Goal: Task Accomplishment & Management: Manage account settings

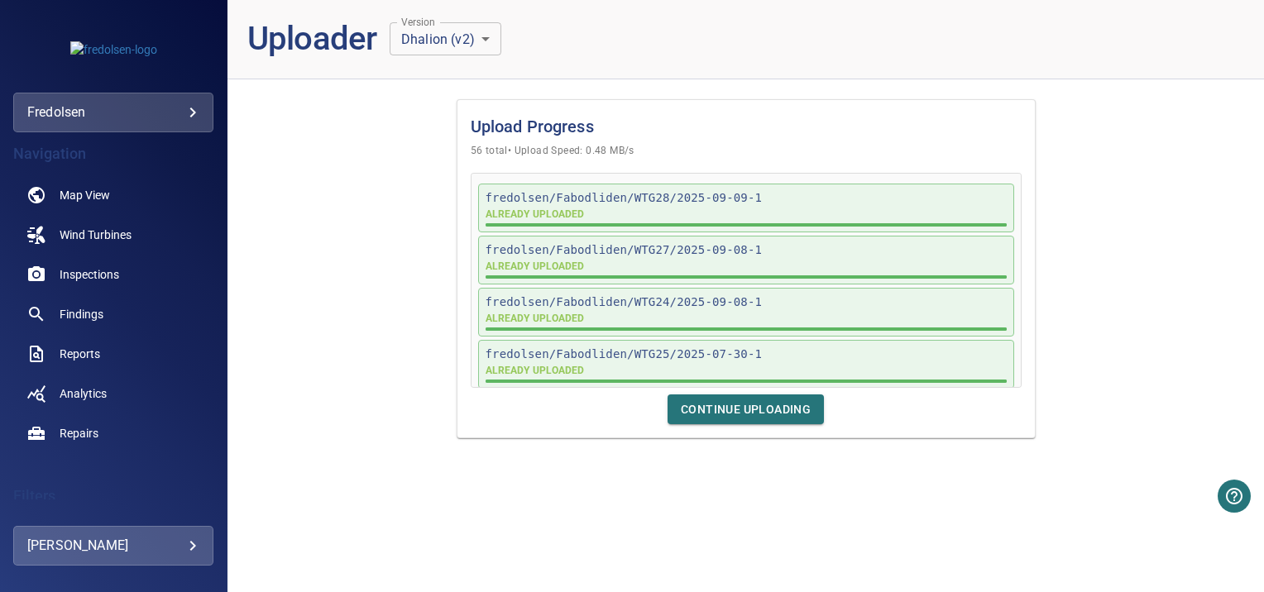
click at [189, 549] on body "**********" at bounding box center [632, 296] width 1264 height 592
click at [60, 394] on div at bounding box center [632, 296] width 1264 height 592
click at [60, 394] on span "Analytics" at bounding box center [83, 393] width 47 height 17
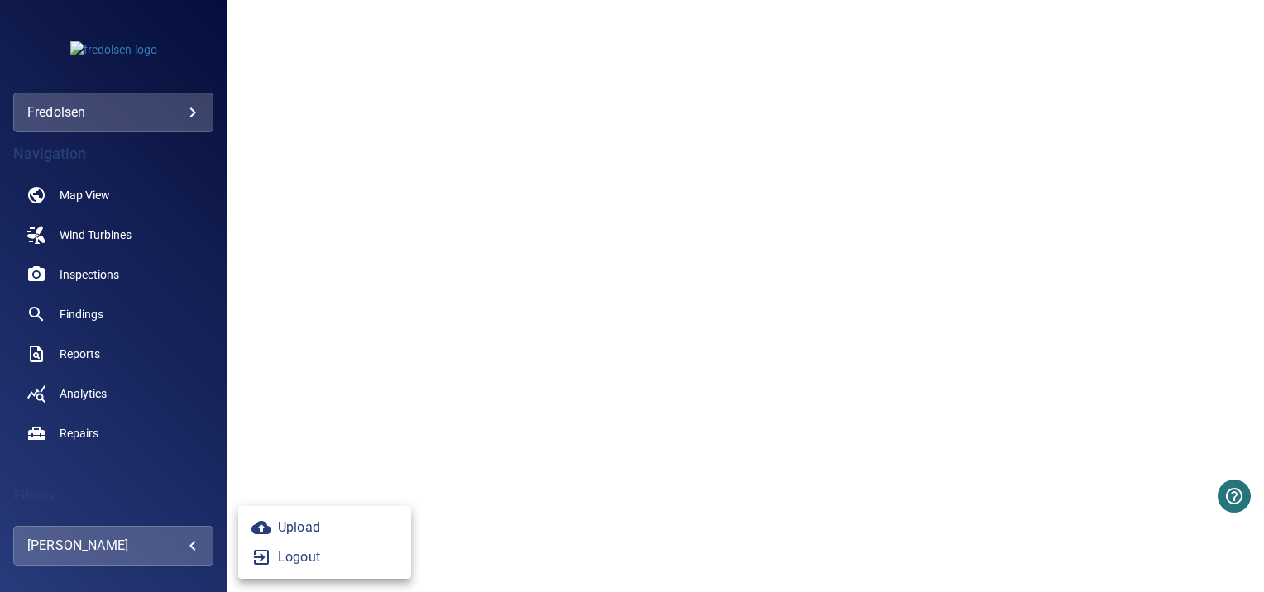
click at [197, 549] on body "**********" at bounding box center [632, 296] width 1264 height 592
click at [266, 533] on icon at bounding box center [261, 527] width 20 height 13
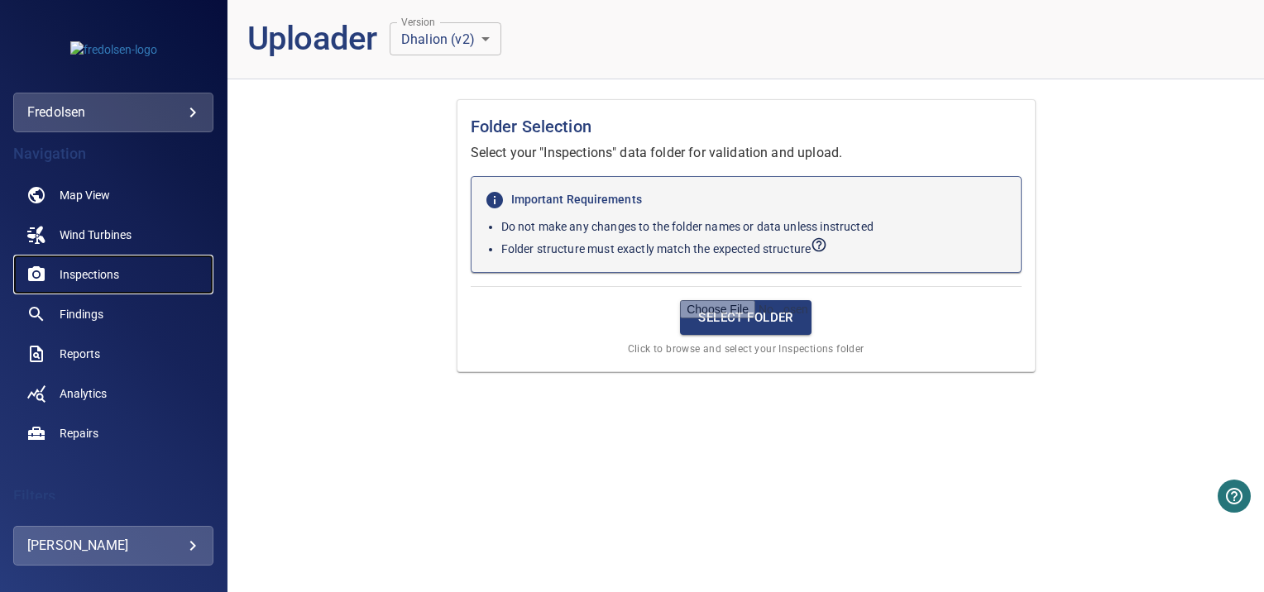
click at [89, 271] on span "Inspections" at bounding box center [90, 274] width 60 height 17
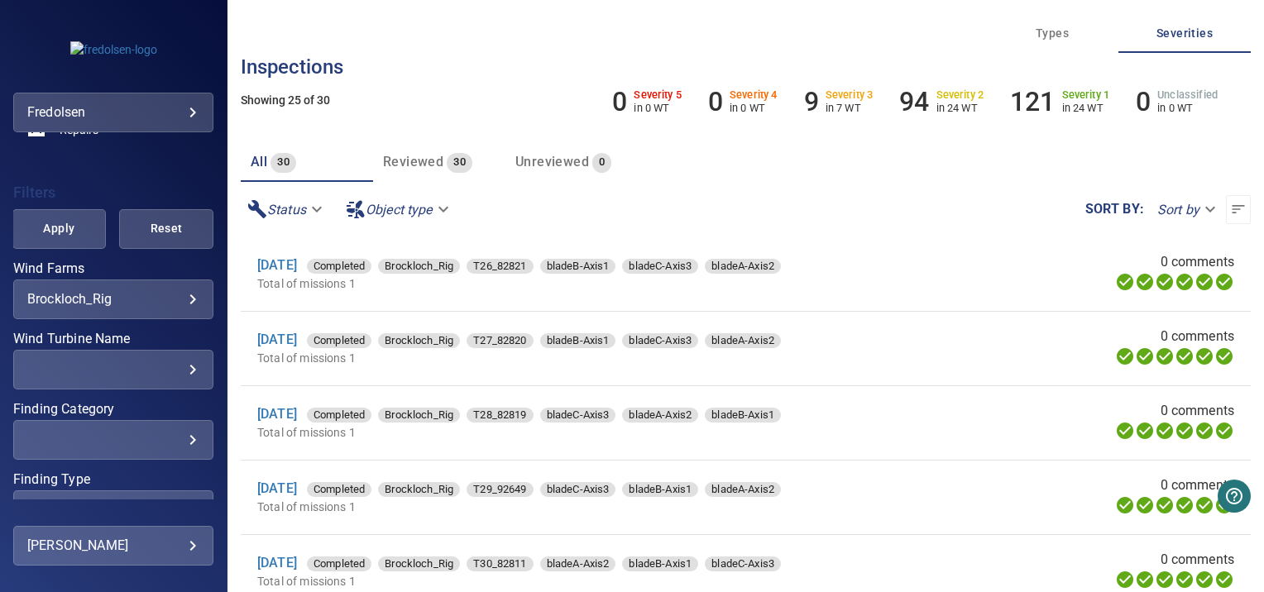
scroll to position [304, 0]
click at [175, 301] on body "**********" at bounding box center [632, 296] width 1264 height 592
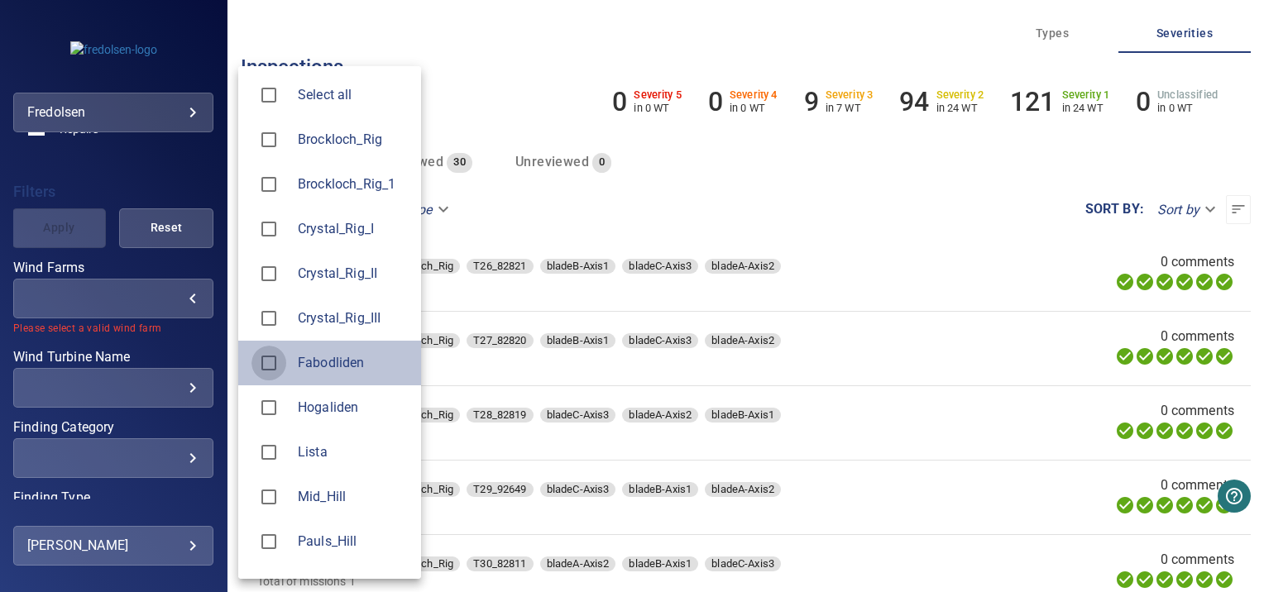
type input "**********"
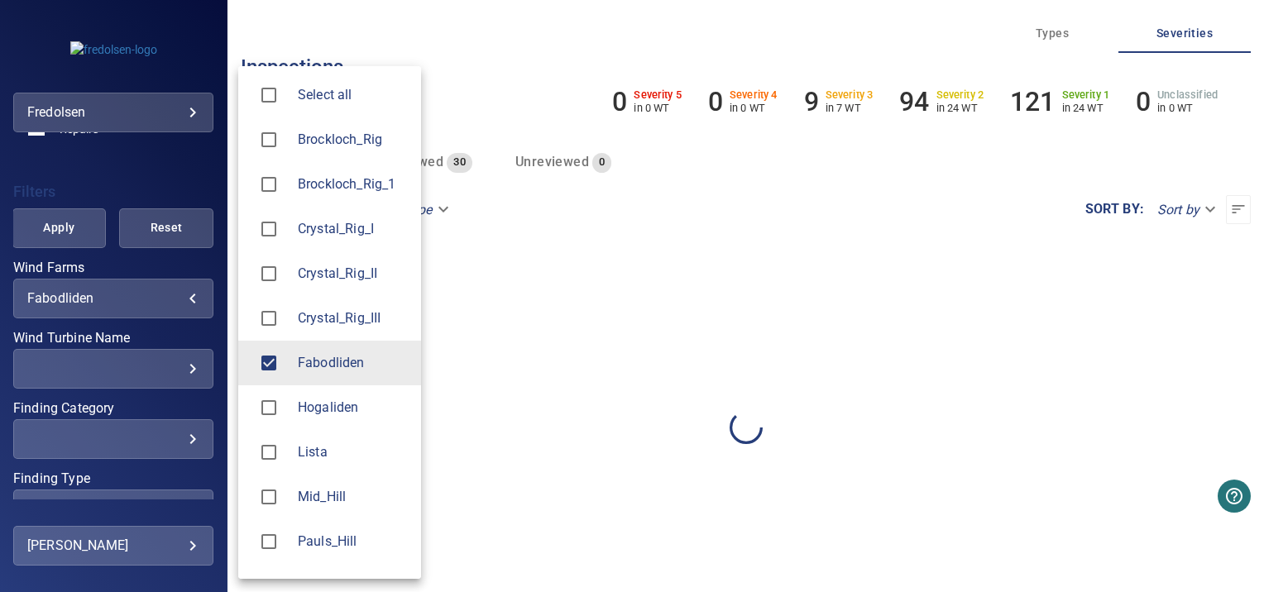
click at [205, 344] on div at bounding box center [632, 296] width 1264 height 592
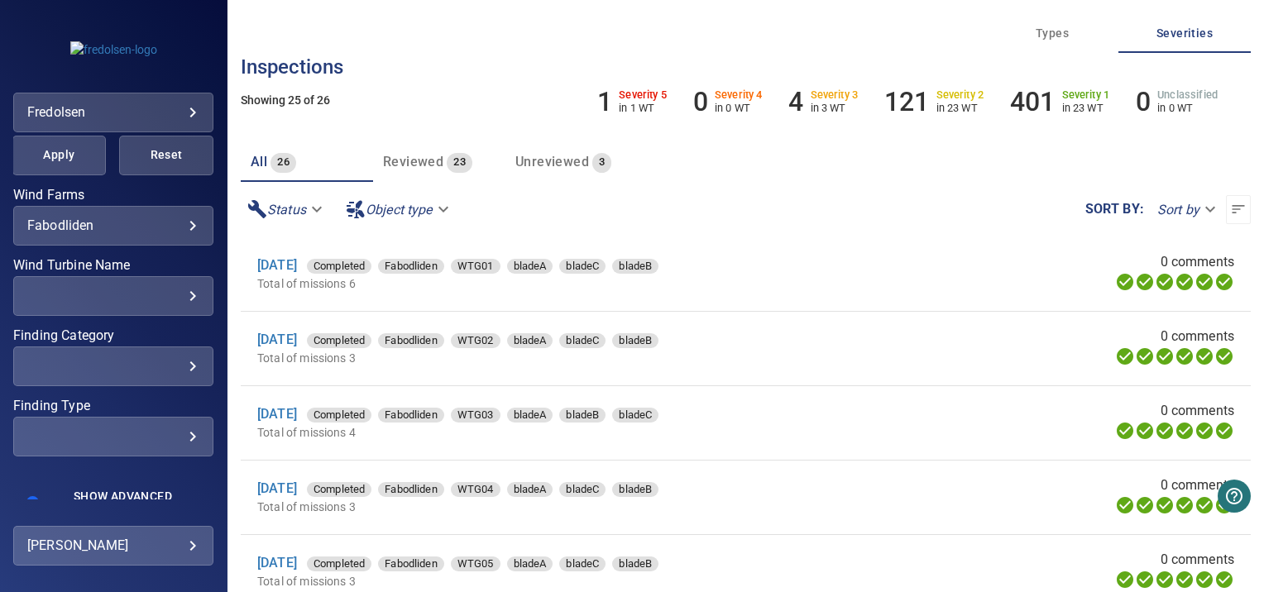
scroll to position [401, 0]
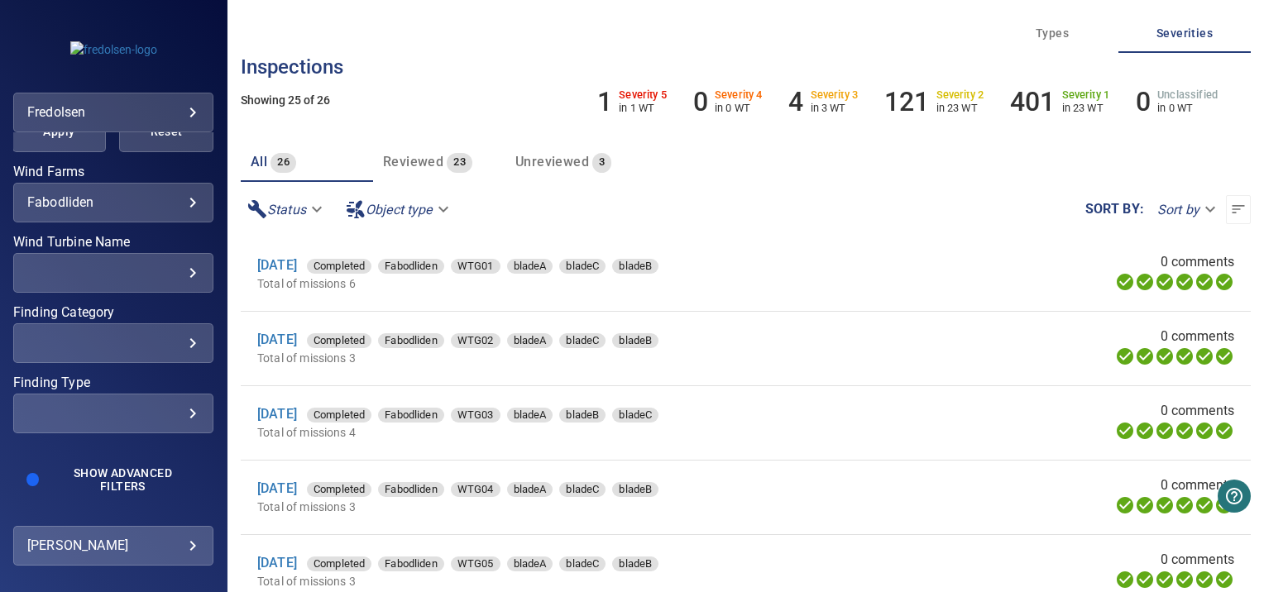
click at [110, 275] on div "​" at bounding box center [113, 273] width 172 height 16
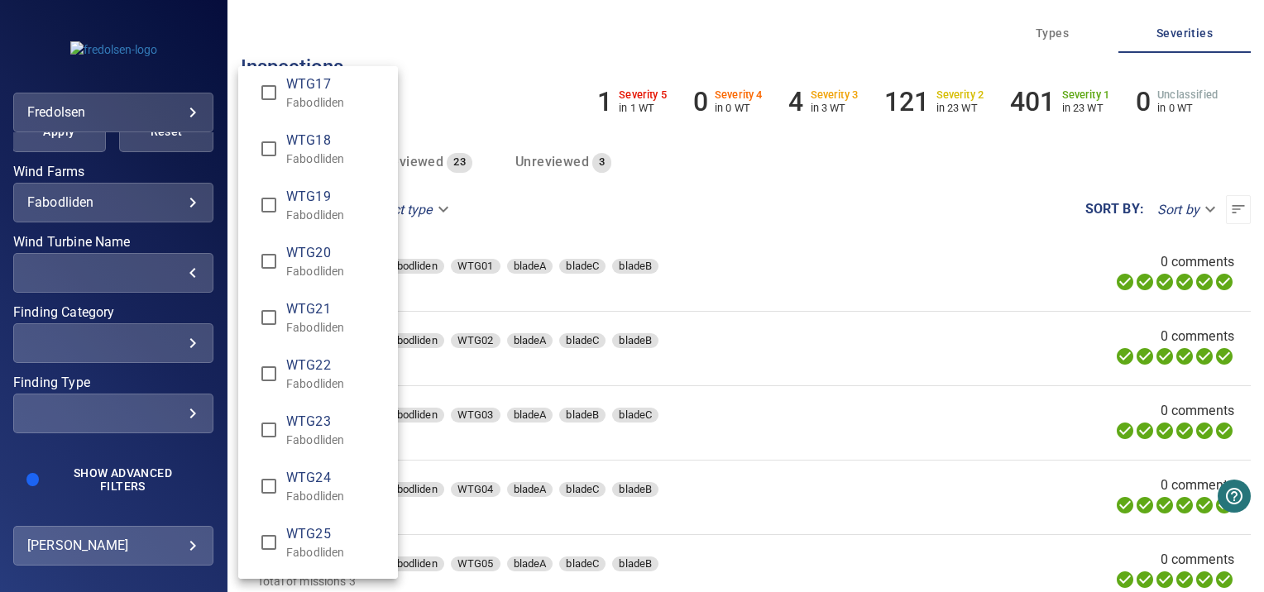
scroll to position [1075, 0]
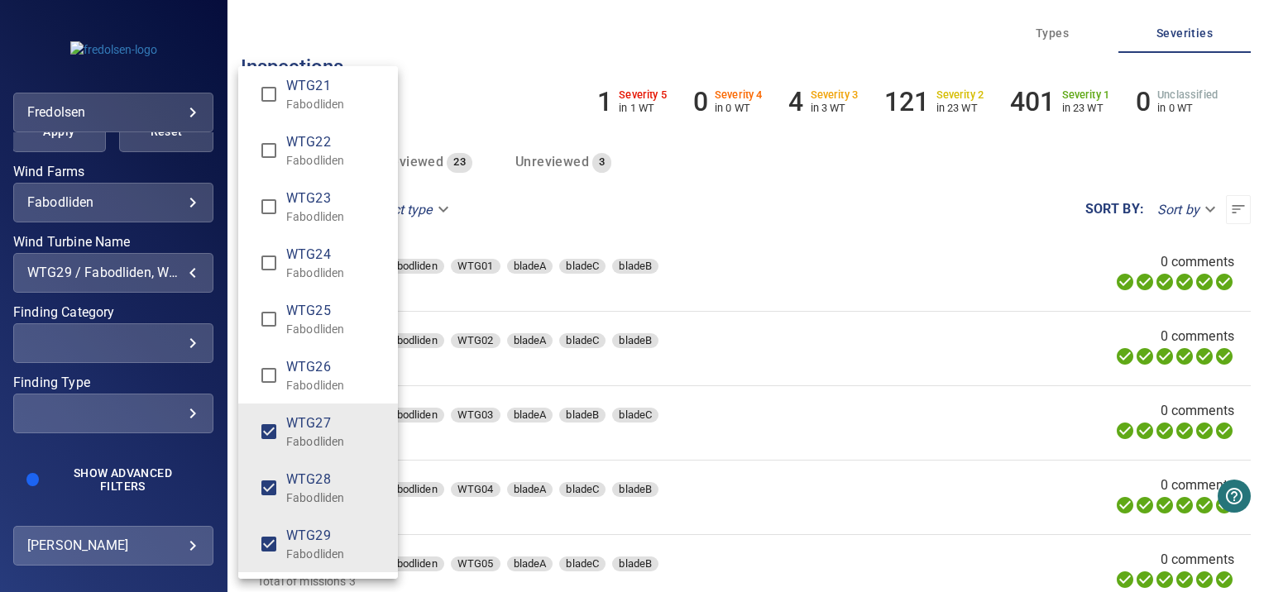
type input "**********"
click at [199, 371] on div "Wind Turbine Name" at bounding box center [632, 296] width 1264 height 592
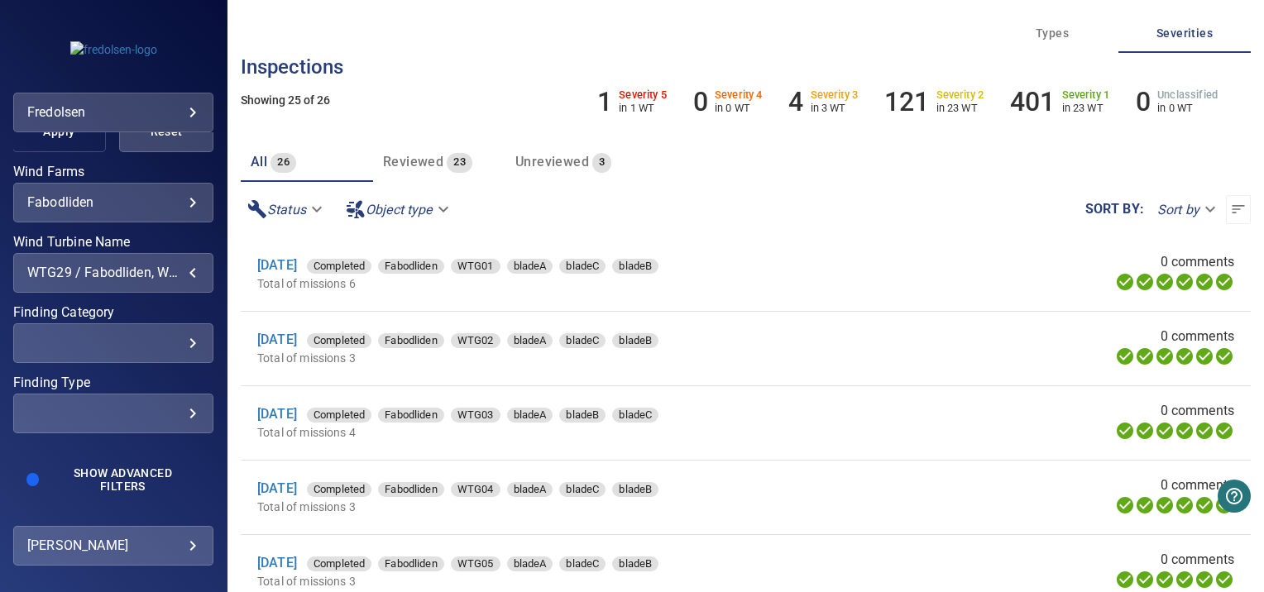
click at [67, 143] on button "Apply" at bounding box center [59, 132] width 94 height 40
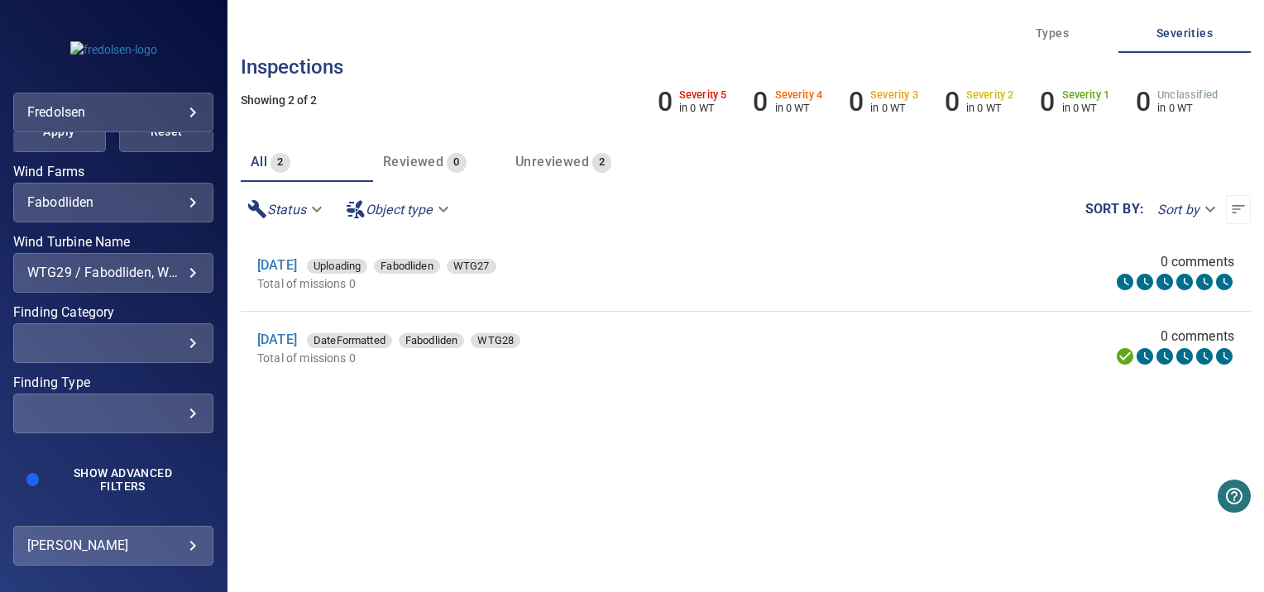
click at [188, 267] on div "**********" at bounding box center [113, 273] width 200 height 40
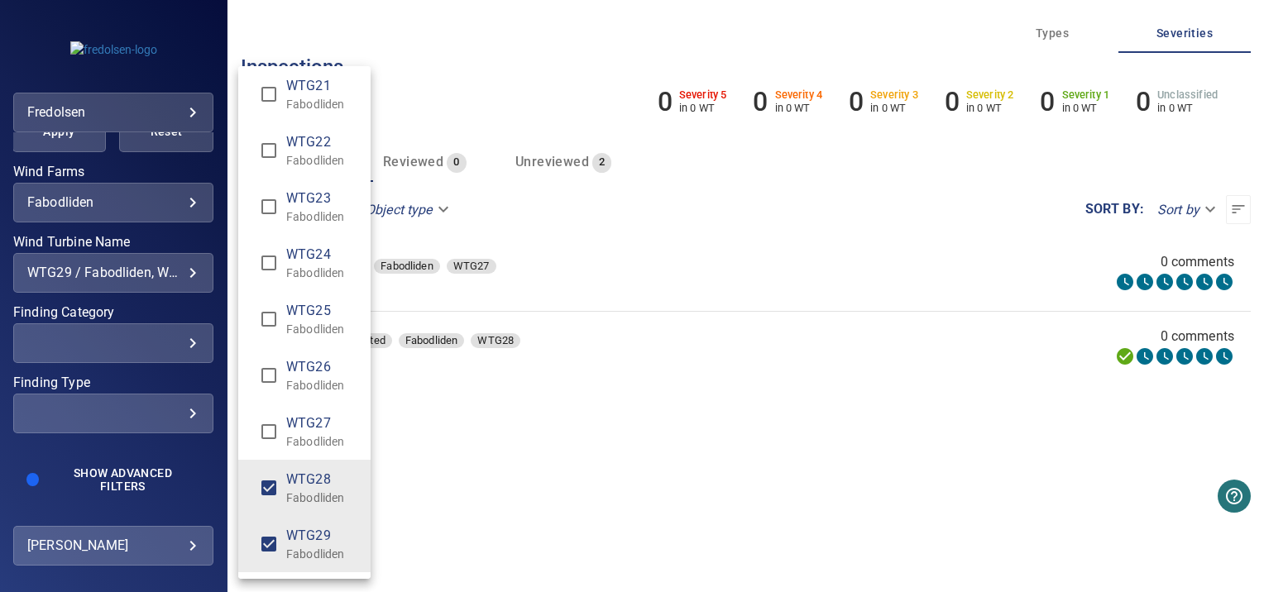
type input "**********"
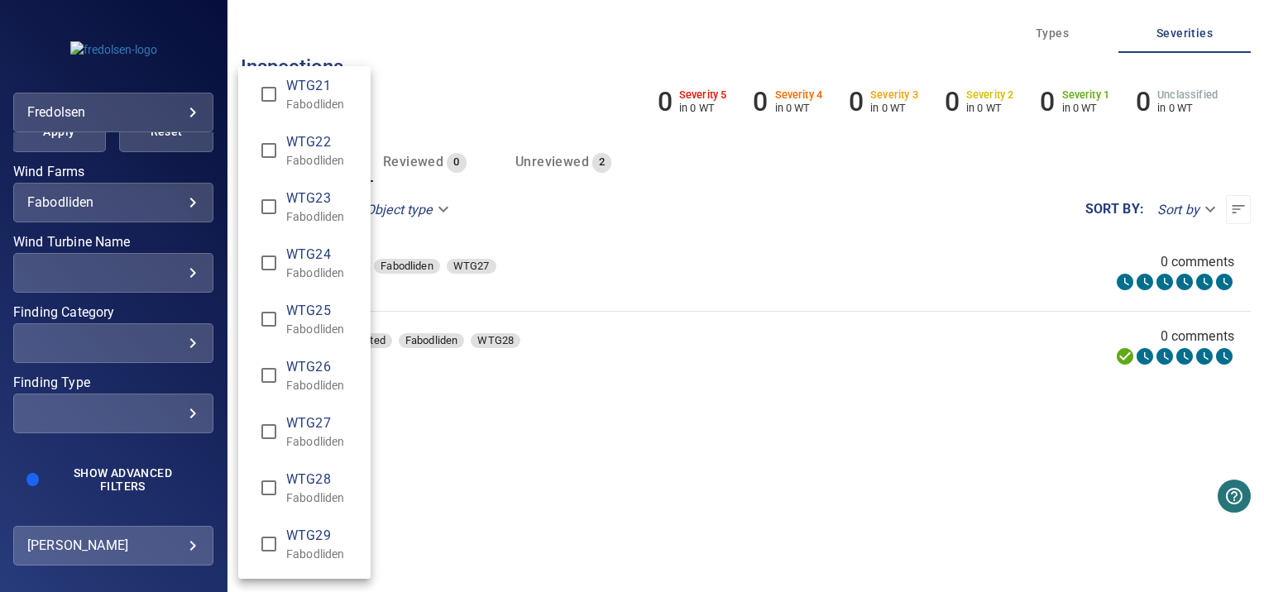
scroll to position [0, 0]
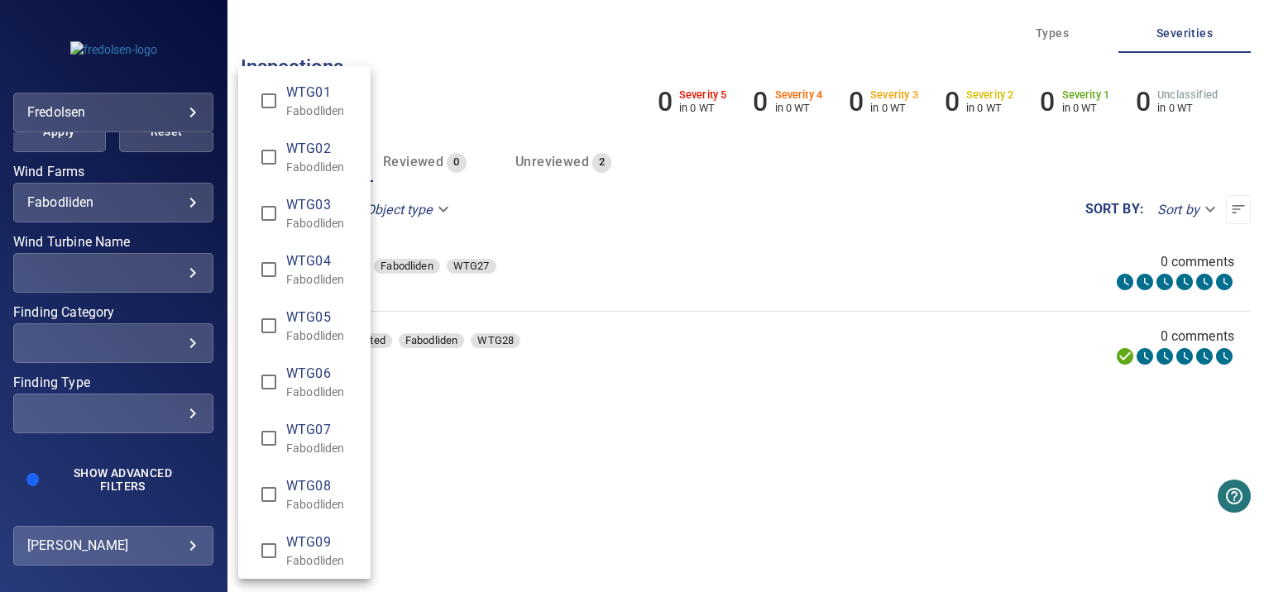
click at [59, 460] on div "Wind Turbine Name" at bounding box center [632, 296] width 1264 height 592
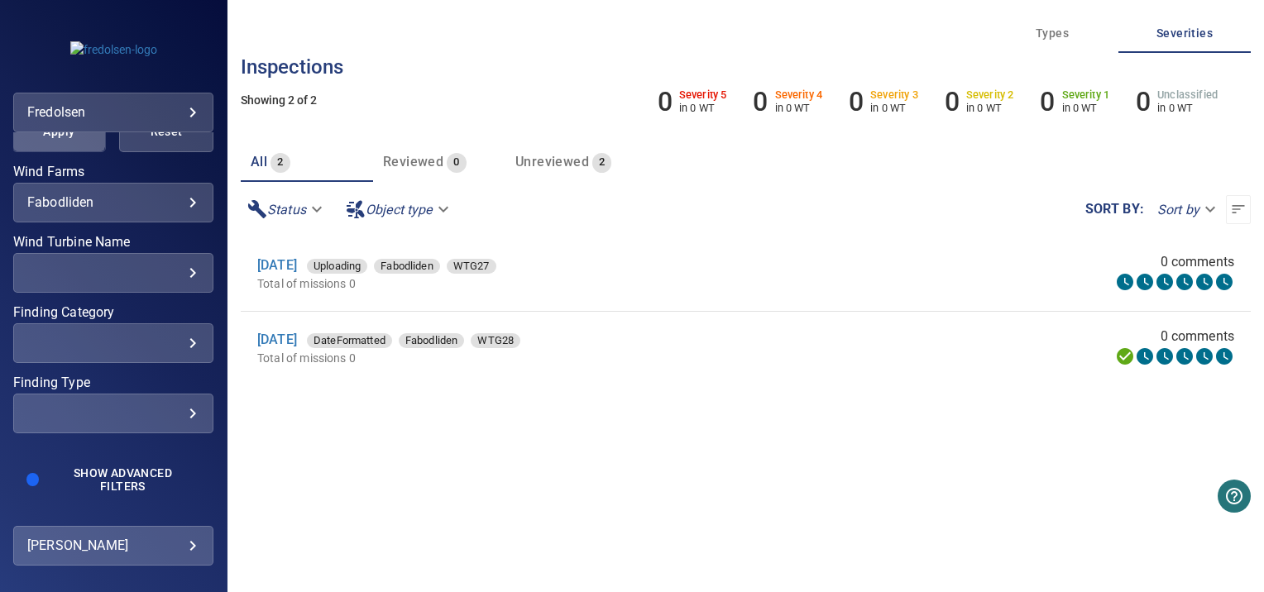
click at [47, 136] on span "Apply" at bounding box center [59, 132] width 53 height 21
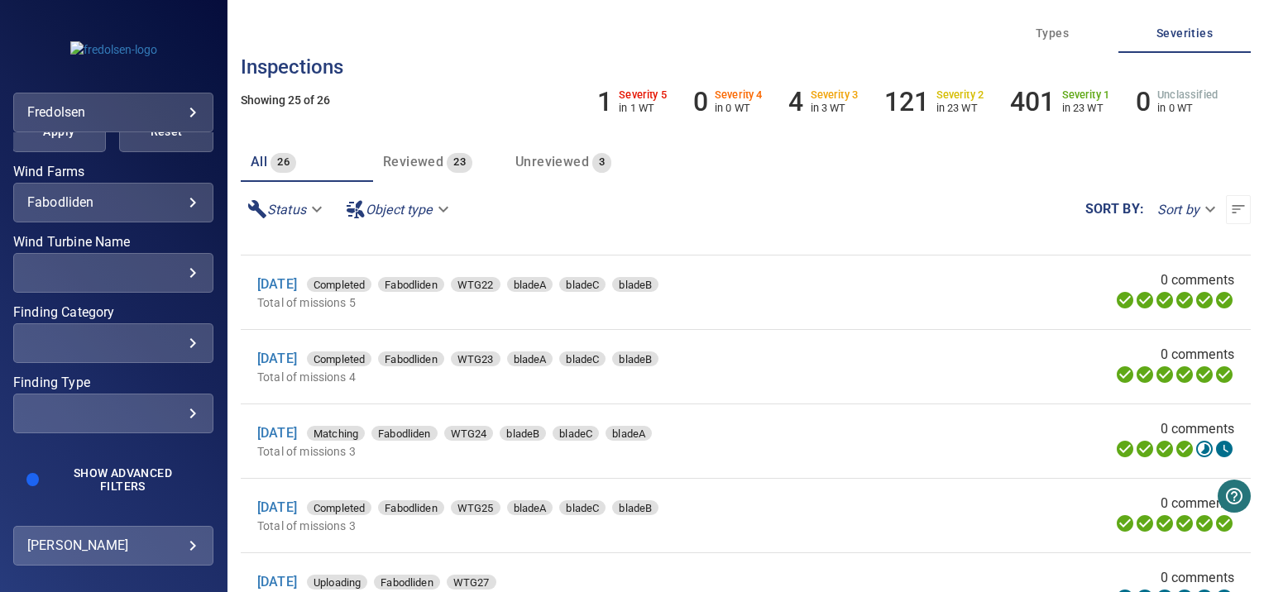
scroll to position [96, 0]
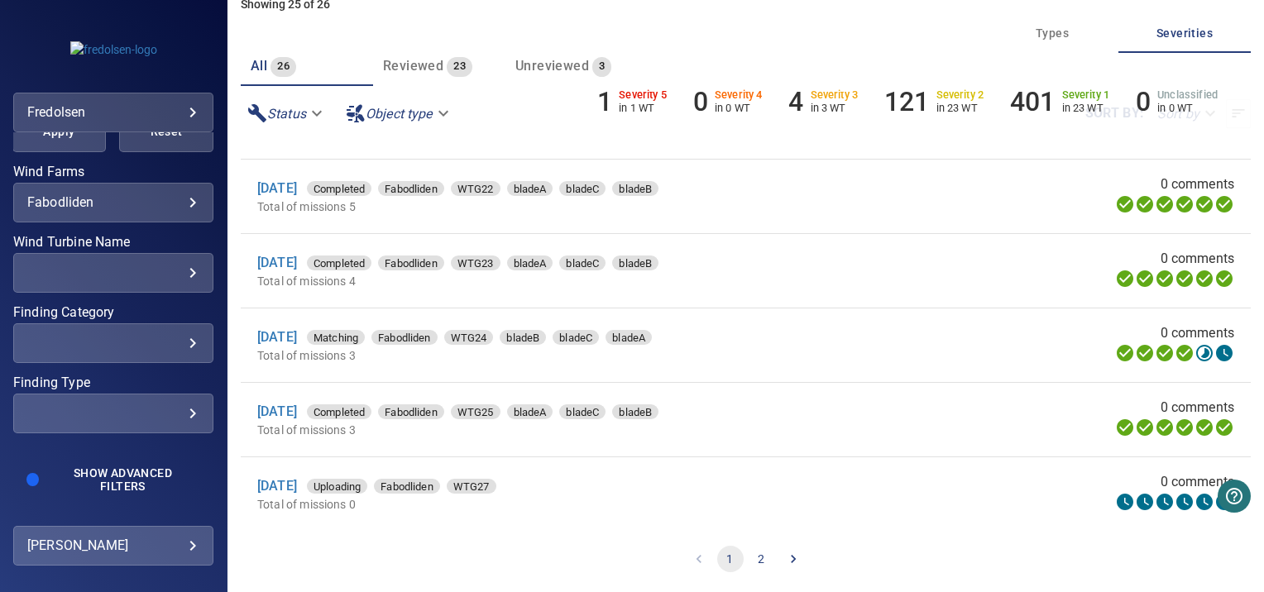
click at [755, 557] on button "2" at bounding box center [762, 559] width 26 height 26
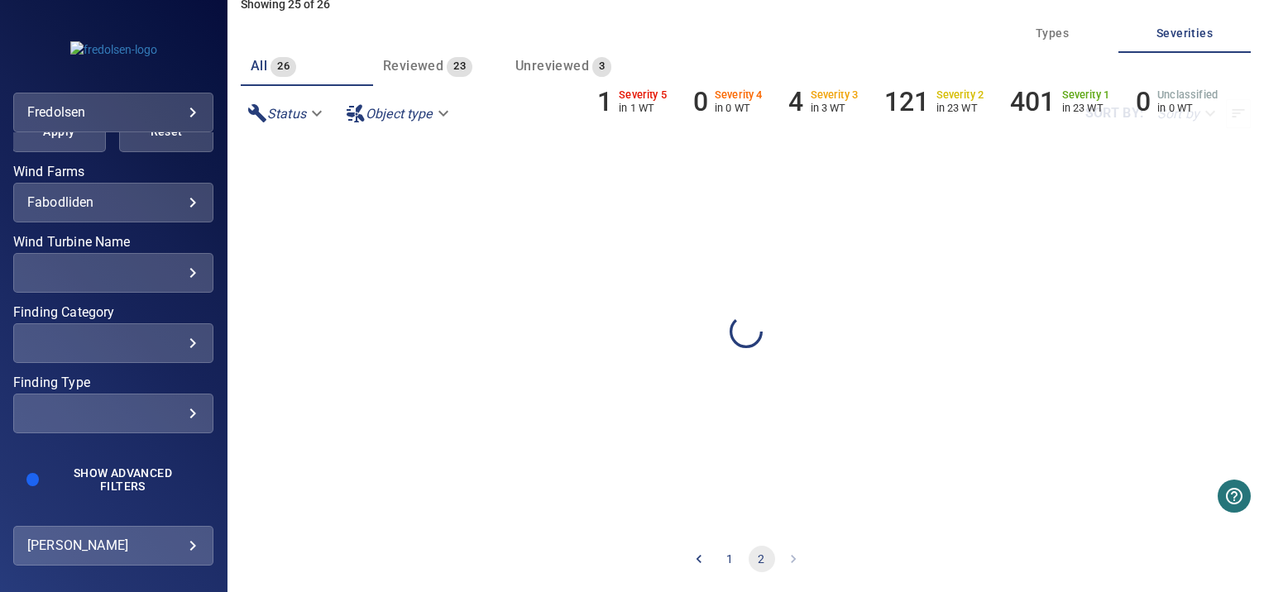
scroll to position [0, 0]
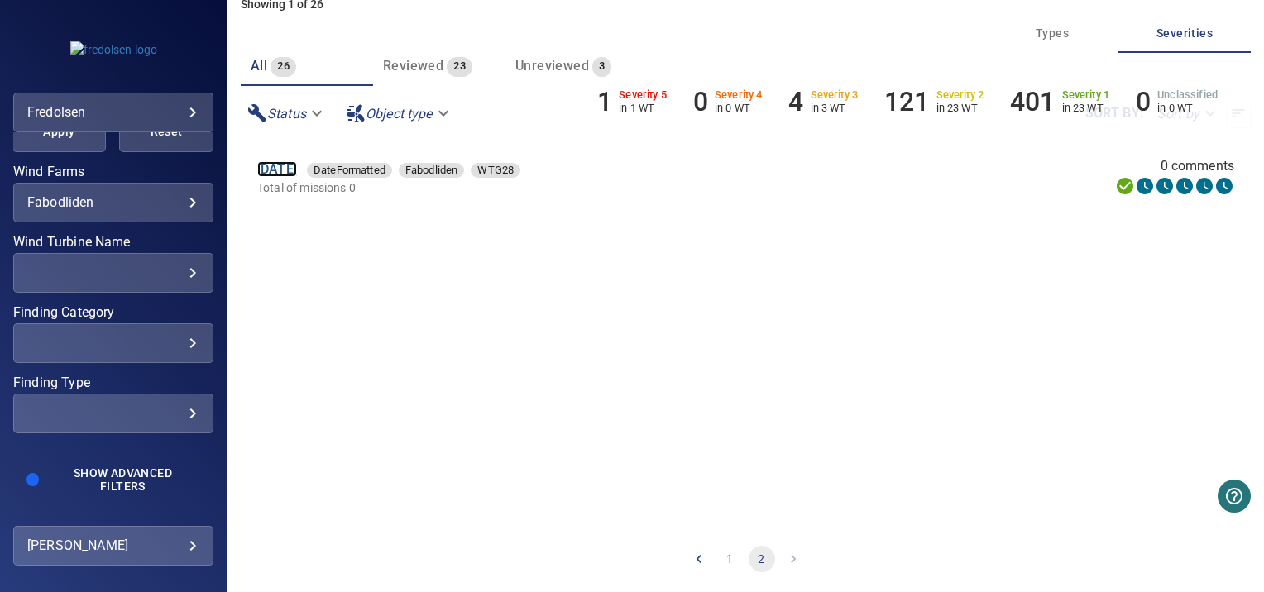
click at [292, 167] on link "[DATE]" at bounding box center [277, 169] width 40 height 16
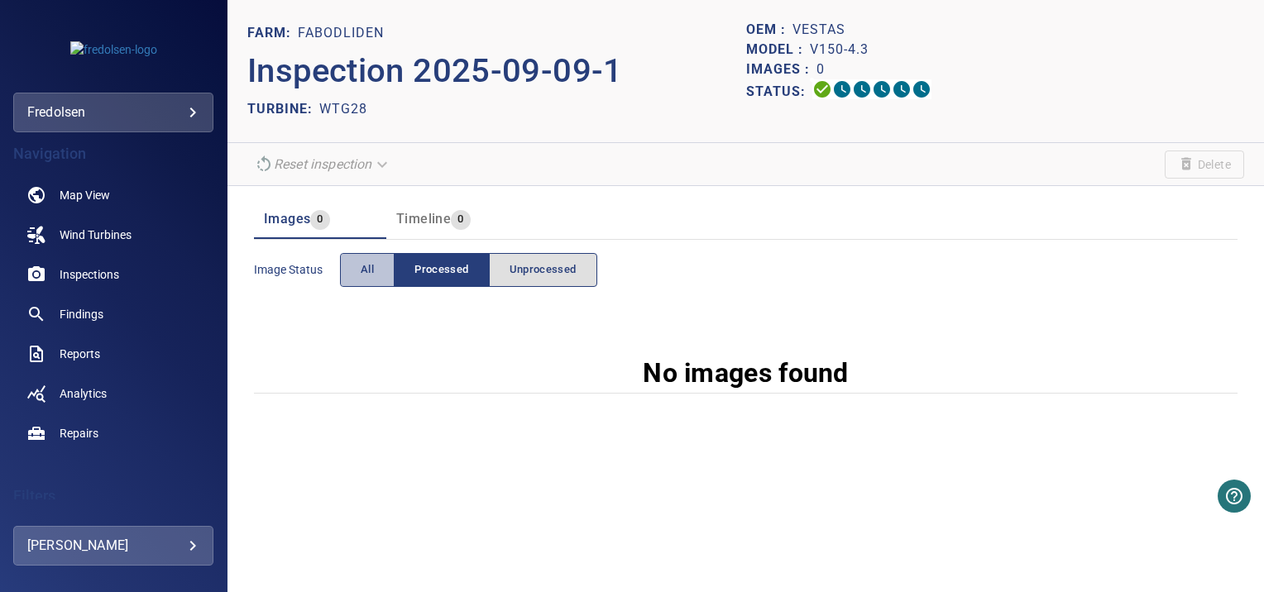
click at [372, 261] on span "All" at bounding box center [367, 270] width 13 height 19
click at [437, 277] on span "Processed" at bounding box center [441, 270] width 54 height 19
click at [200, 547] on div "**********" at bounding box center [113, 546] width 200 height 40
click at [192, 548] on body "**********" at bounding box center [632, 296] width 1264 height 592
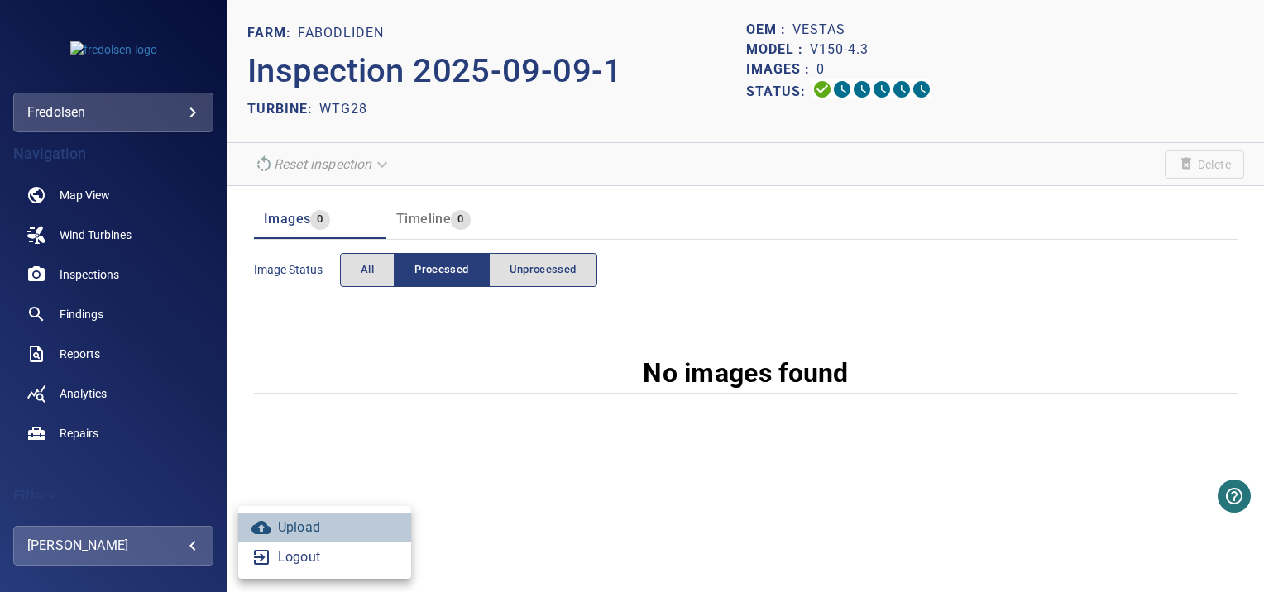
click at [265, 529] on icon at bounding box center [261, 527] width 20 height 13
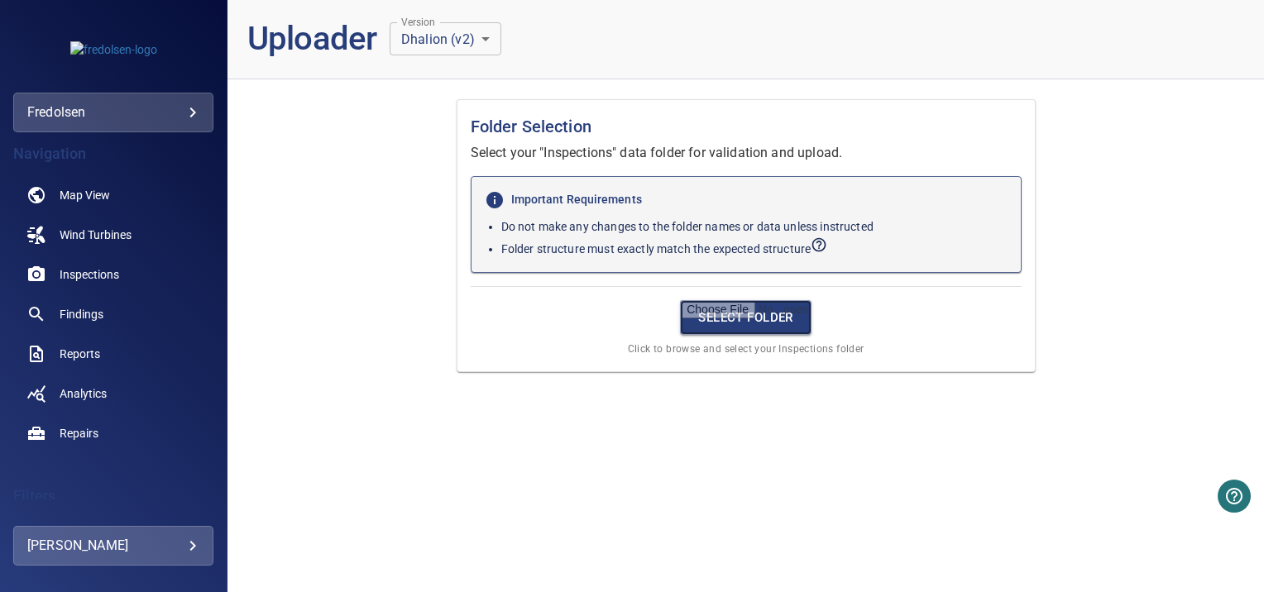
click at [718, 300] on input "file" at bounding box center [746, 317] width 132 height 35
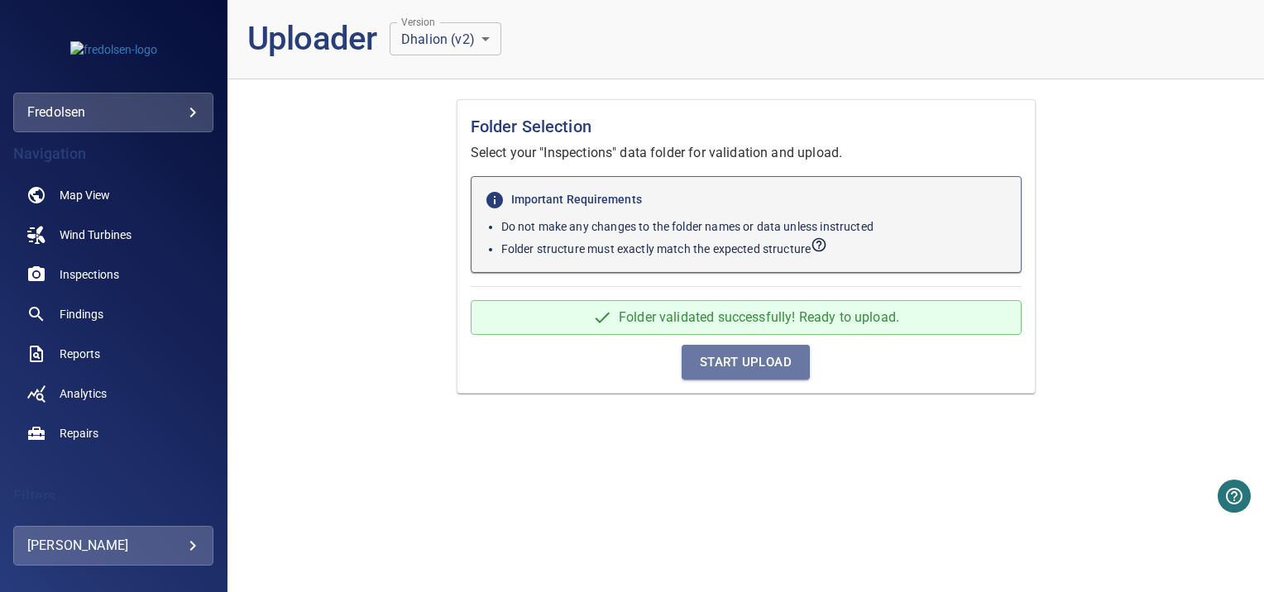
click at [737, 363] on span "Start Upload" at bounding box center [746, 363] width 92 height 22
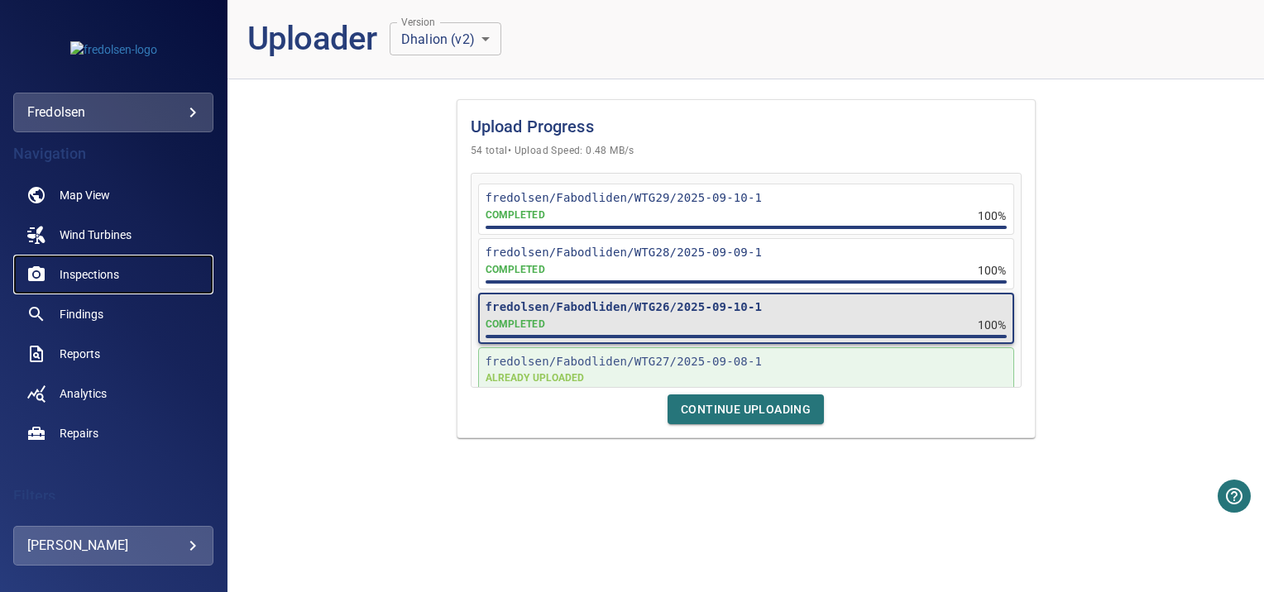
click at [99, 275] on span "Inspections" at bounding box center [90, 274] width 60 height 17
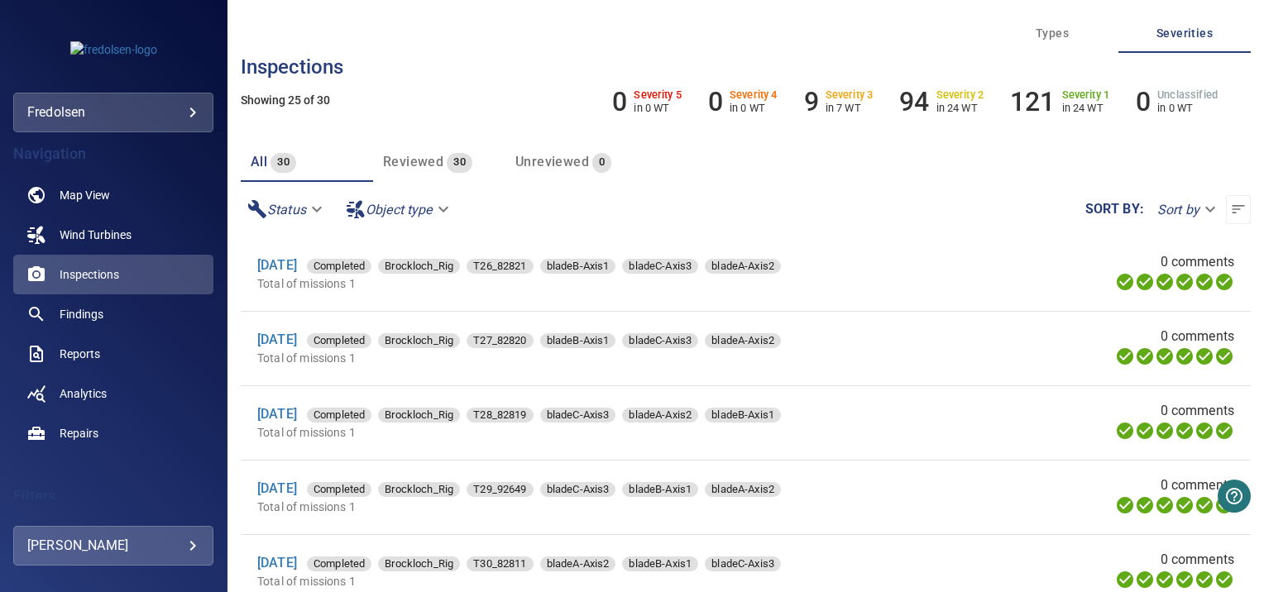
scroll to position [401, 0]
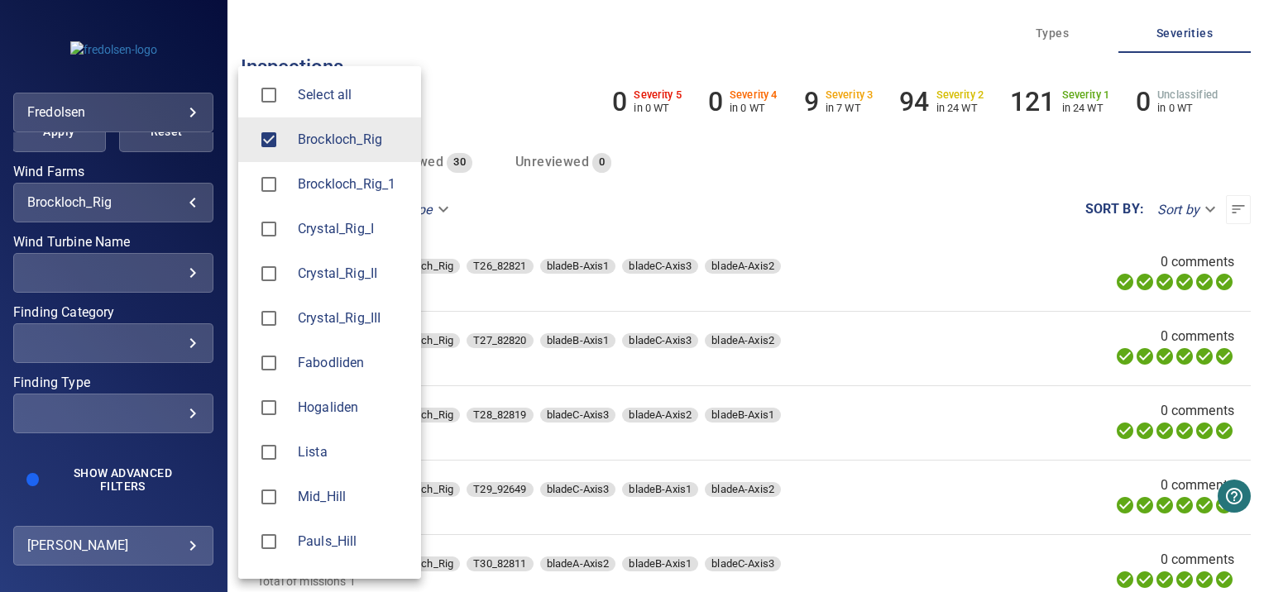
click at [179, 195] on body "**********" at bounding box center [632, 296] width 1264 height 592
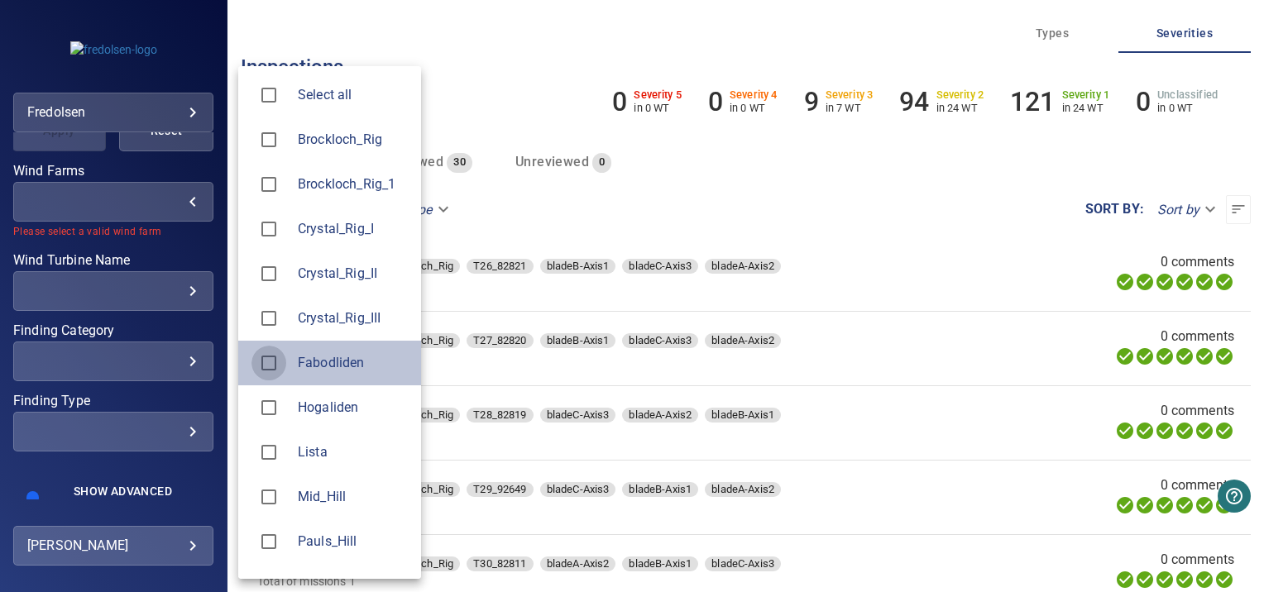
type input "**********"
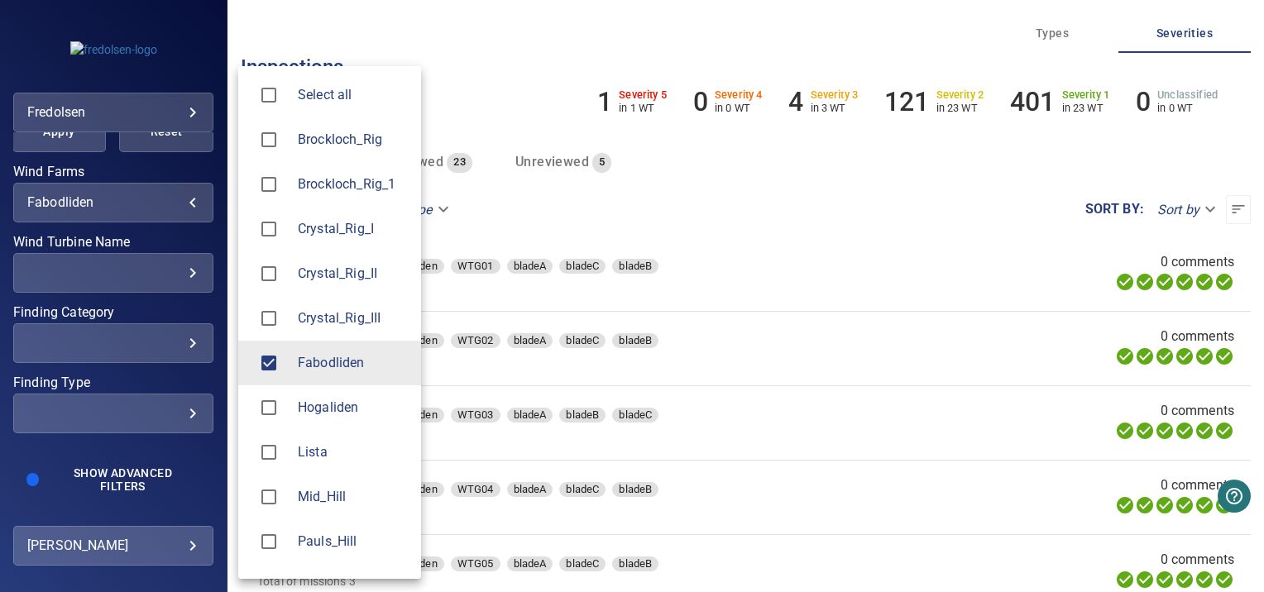
click at [56, 136] on div at bounding box center [632, 296] width 1264 height 592
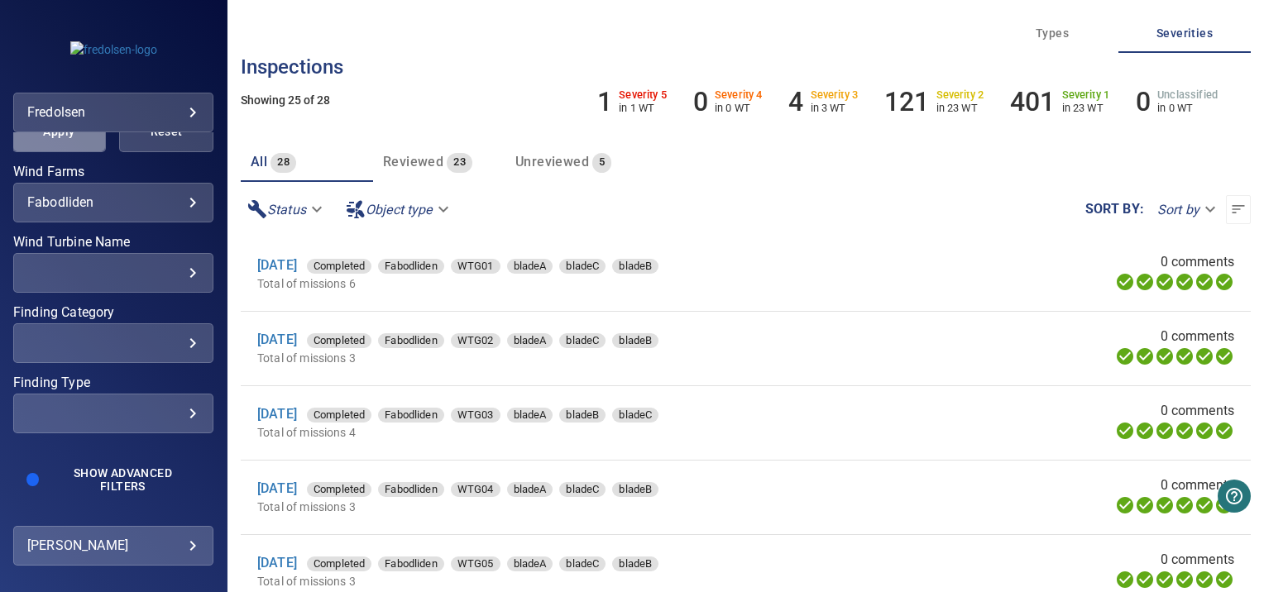
click at [56, 136] on span "Apply" at bounding box center [59, 132] width 53 height 21
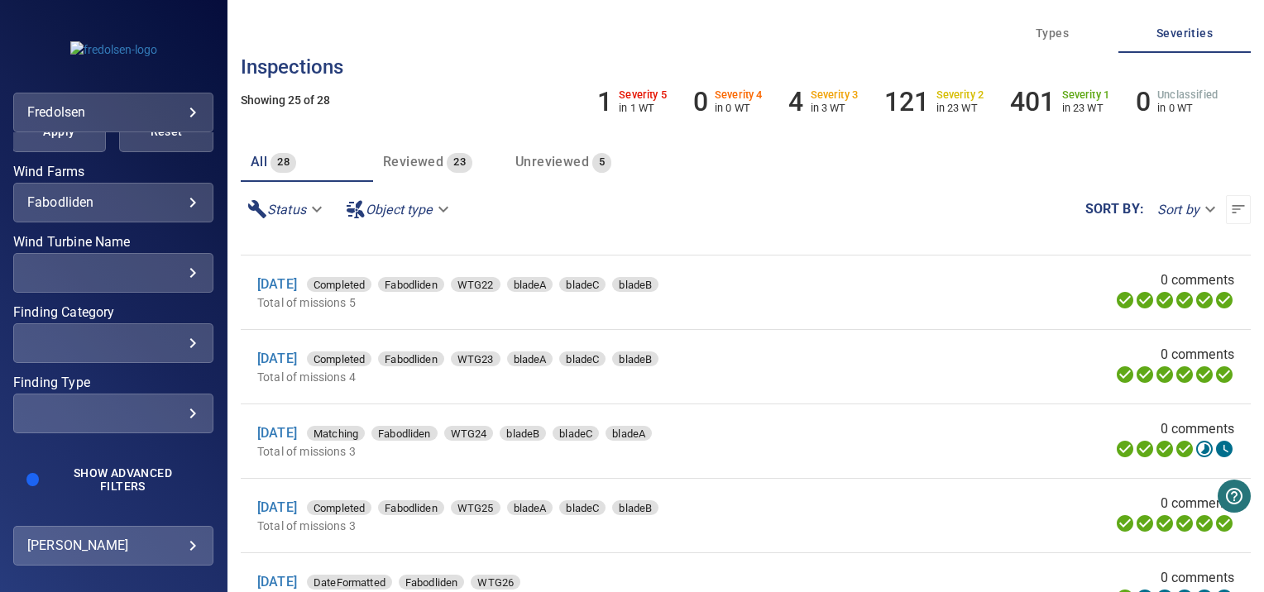
scroll to position [96, 0]
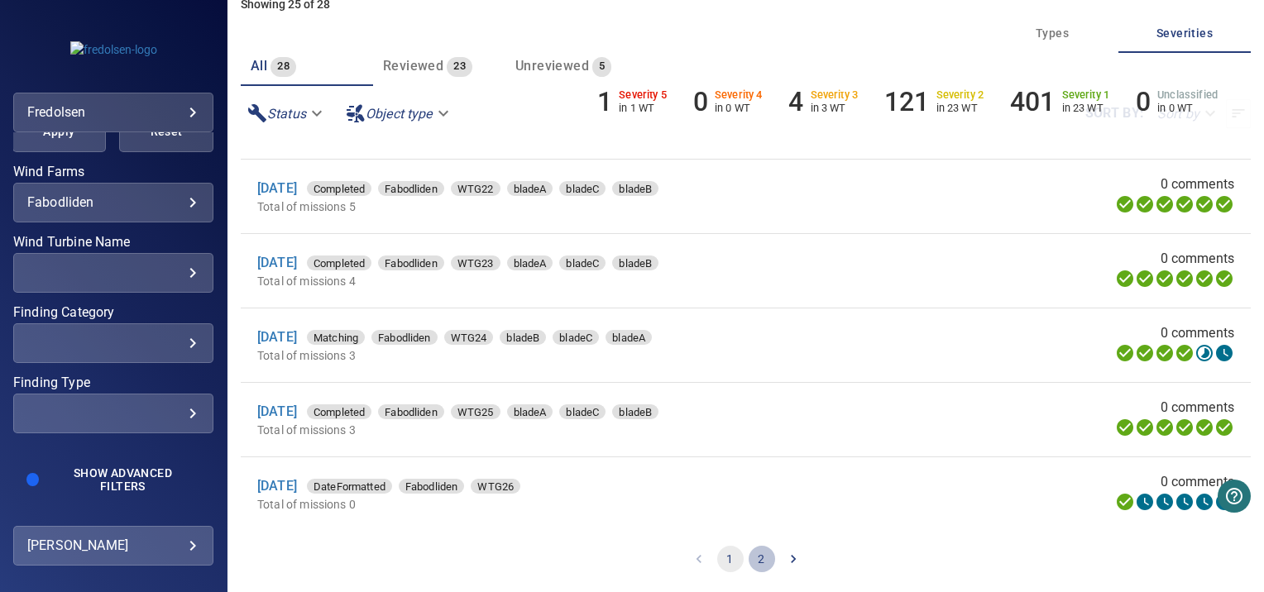
click at [751, 556] on button "2" at bounding box center [762, 559] width 26 height 26
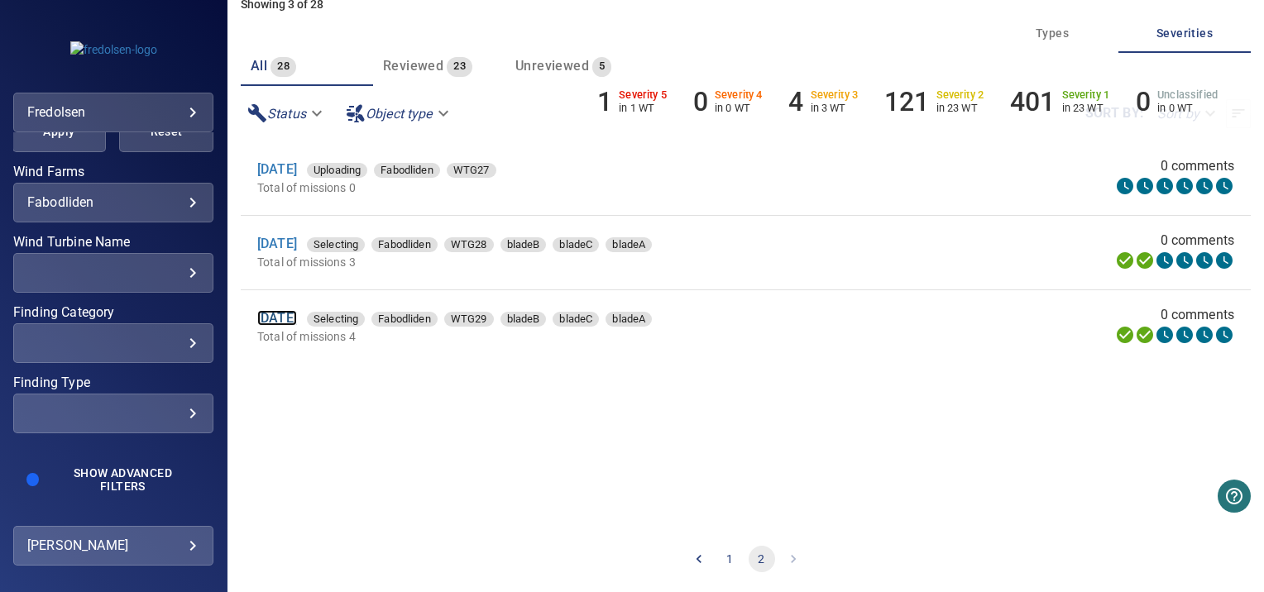
click at [297, 317] on link "[DATE]" at bounding box center [277, 318] width 40 height 16
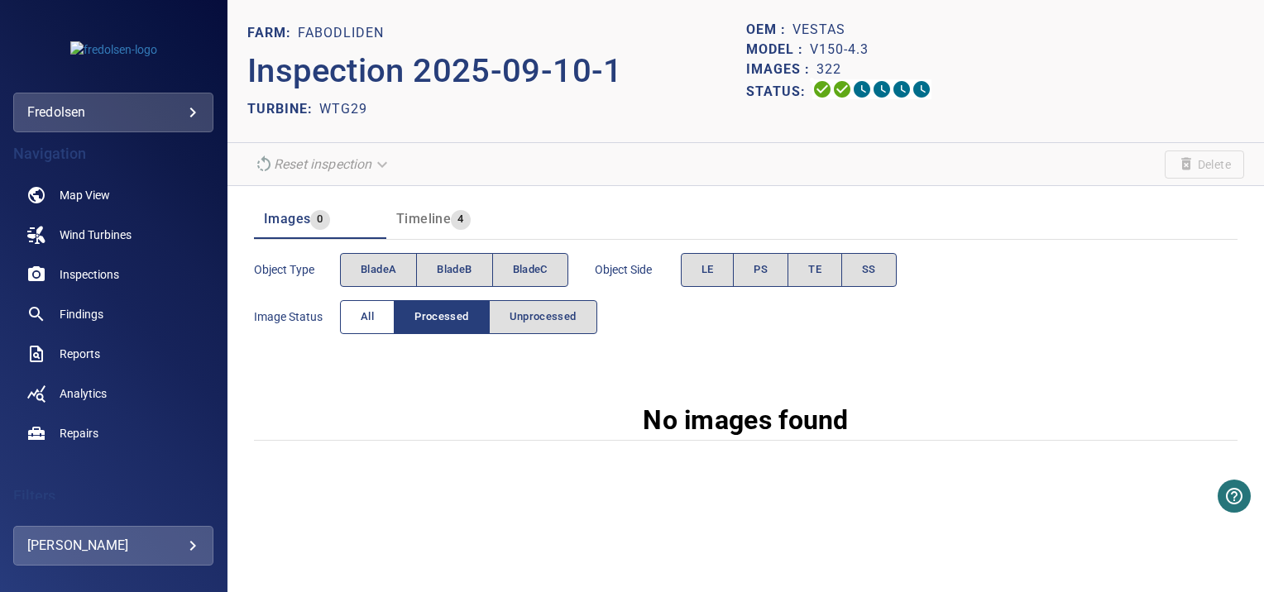
click at [358, 319] on button "All" at bounding box center [367, 317] width 55 height 34
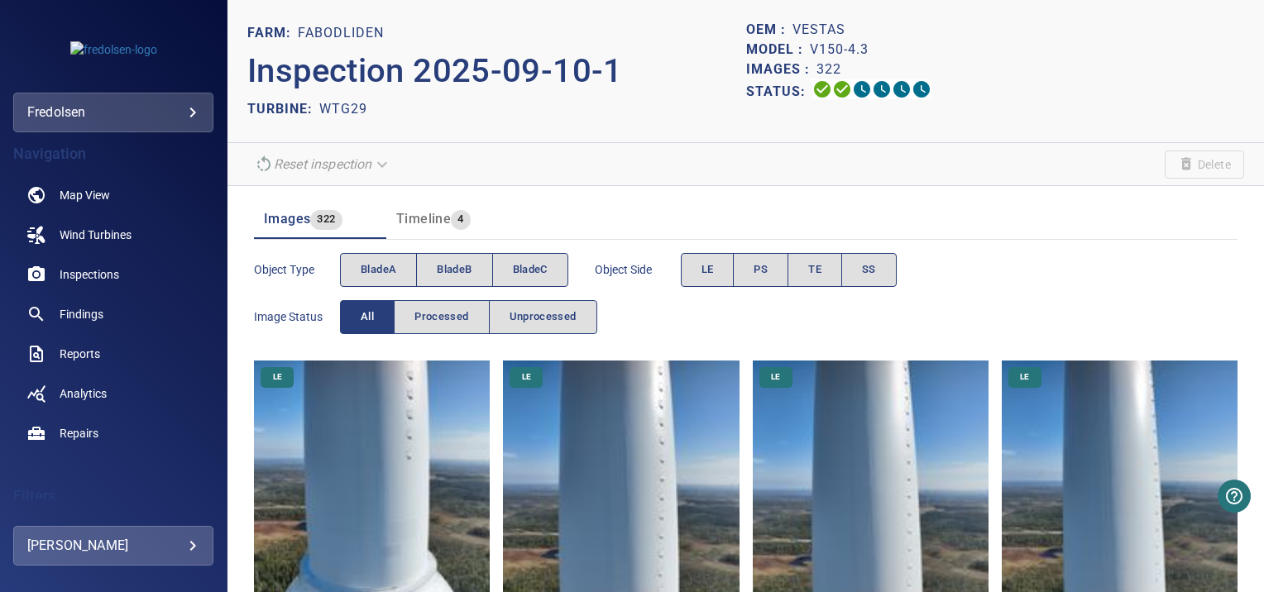
click at [385, 444] on img at bounding box center [372, 479] width 236 height 236
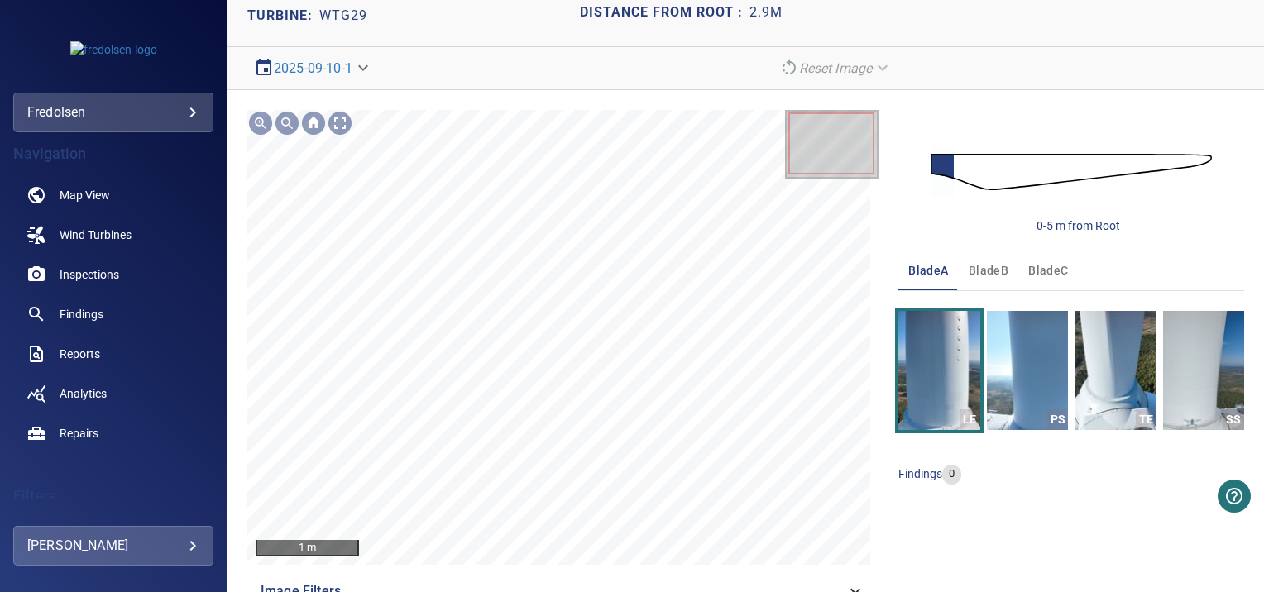
scroll to position [85, 0]
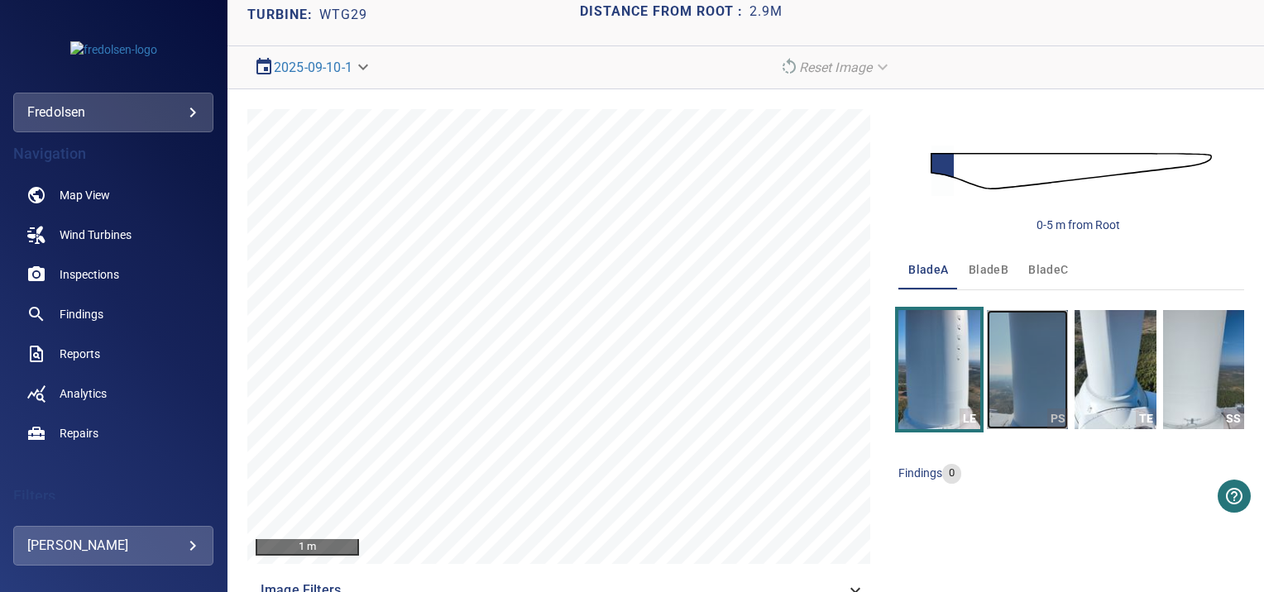
click at [1027, 364] on img "button" at bounding box center [1027, 369] width 81 height 119
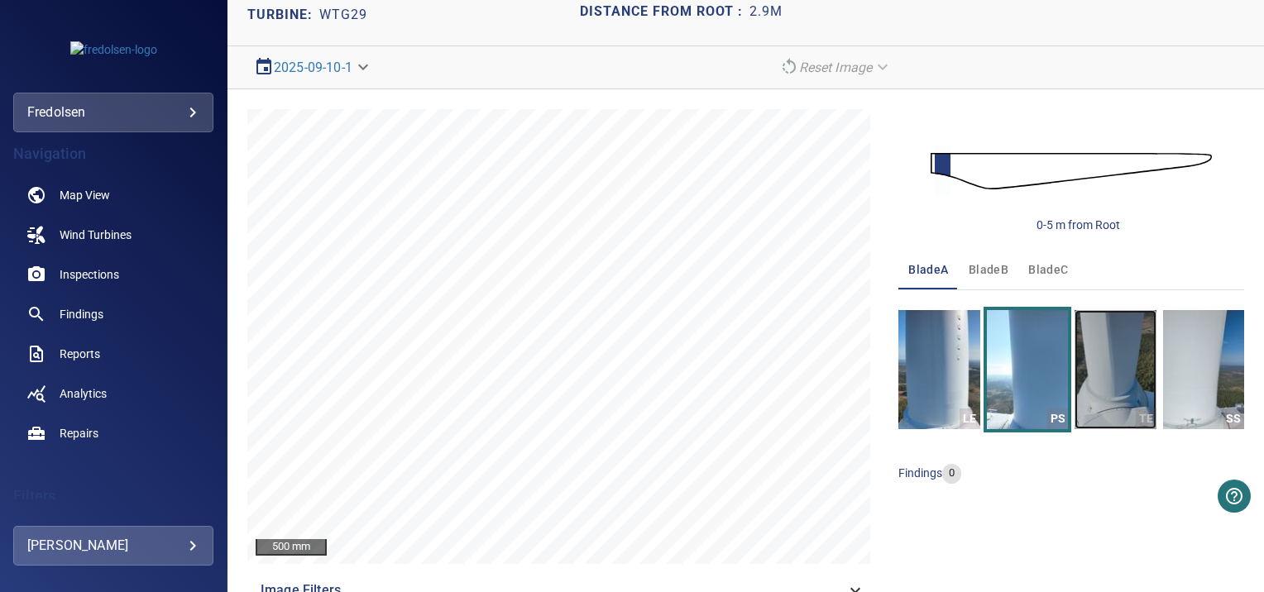
click at [1095, 368] on img "button" at bounding box center [1115, 369] width 81 height 119
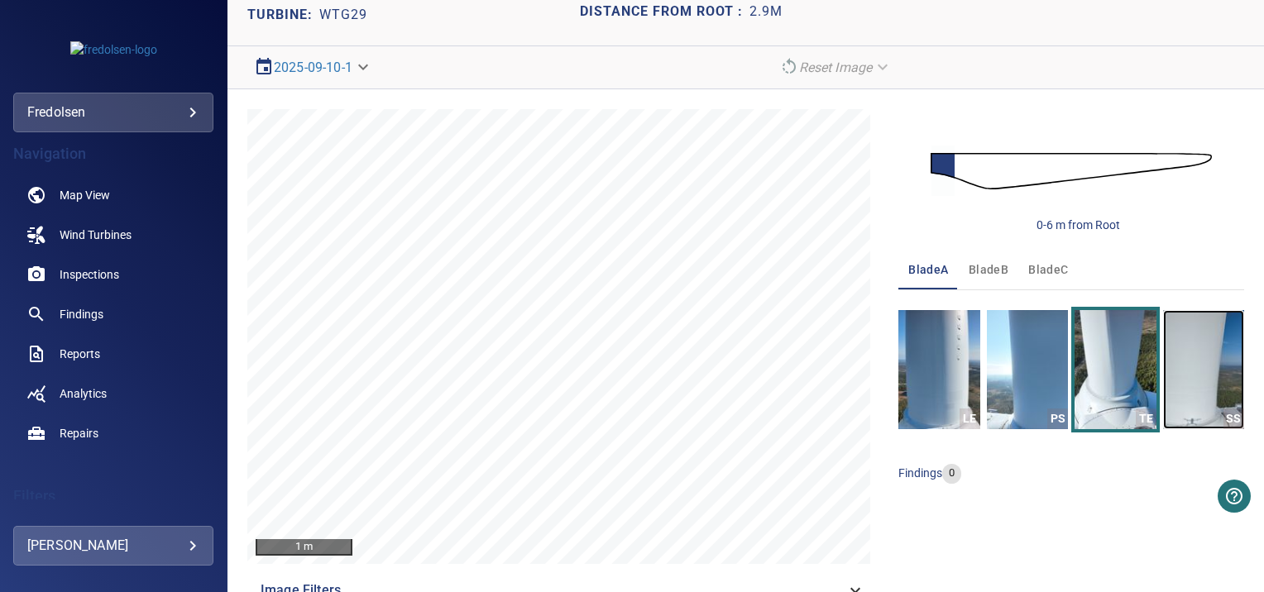
click at [1172, 372] on img "button" at bounding box center [1203, 369] width 81 height 119
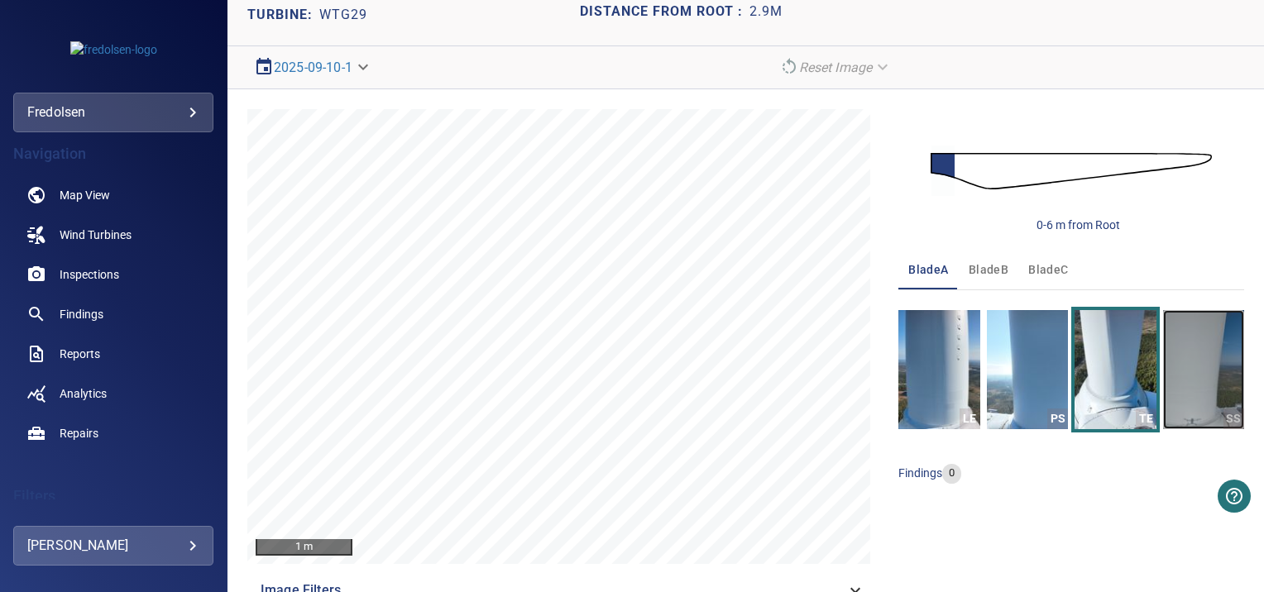
click at [1195, 394] on img "button" at bounding box center [1203, 369] width 81 height 119
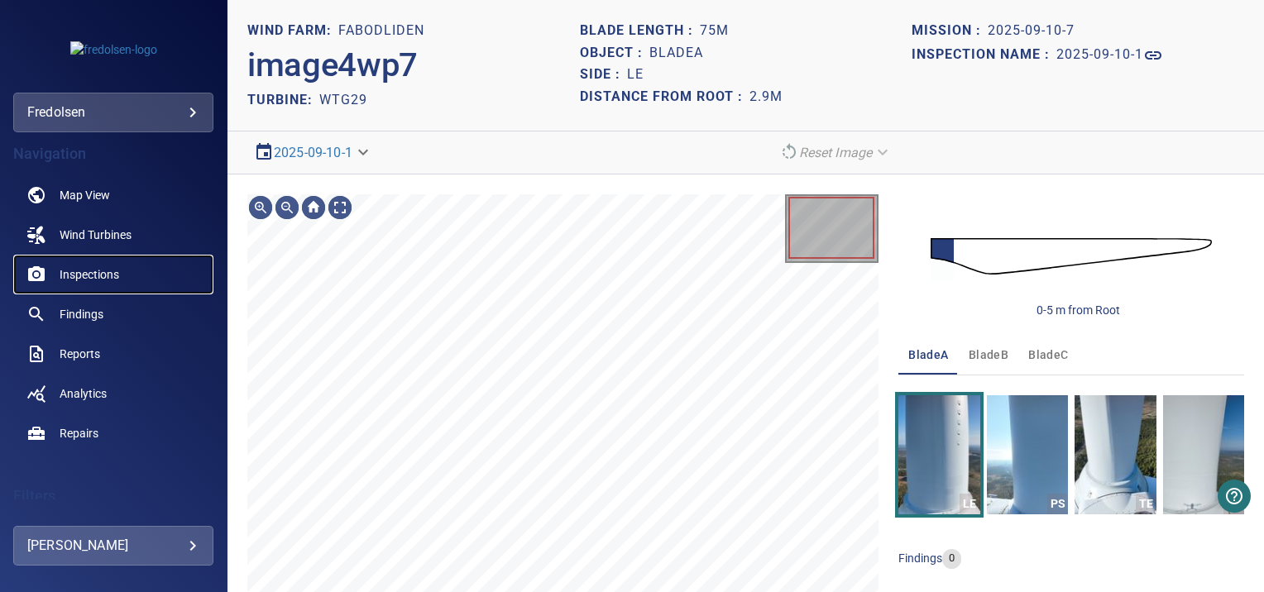
click at [60, 261] on link "Inspections" at bounding box center [113, 275] width 200 height 40
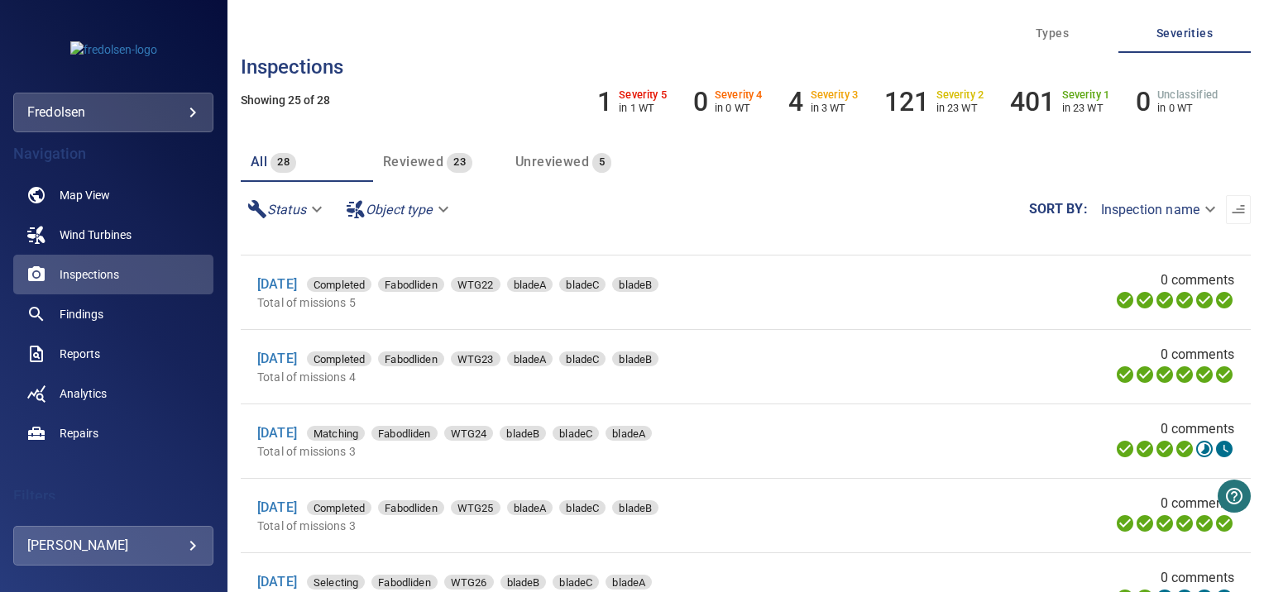
scroll to position [96, 0]
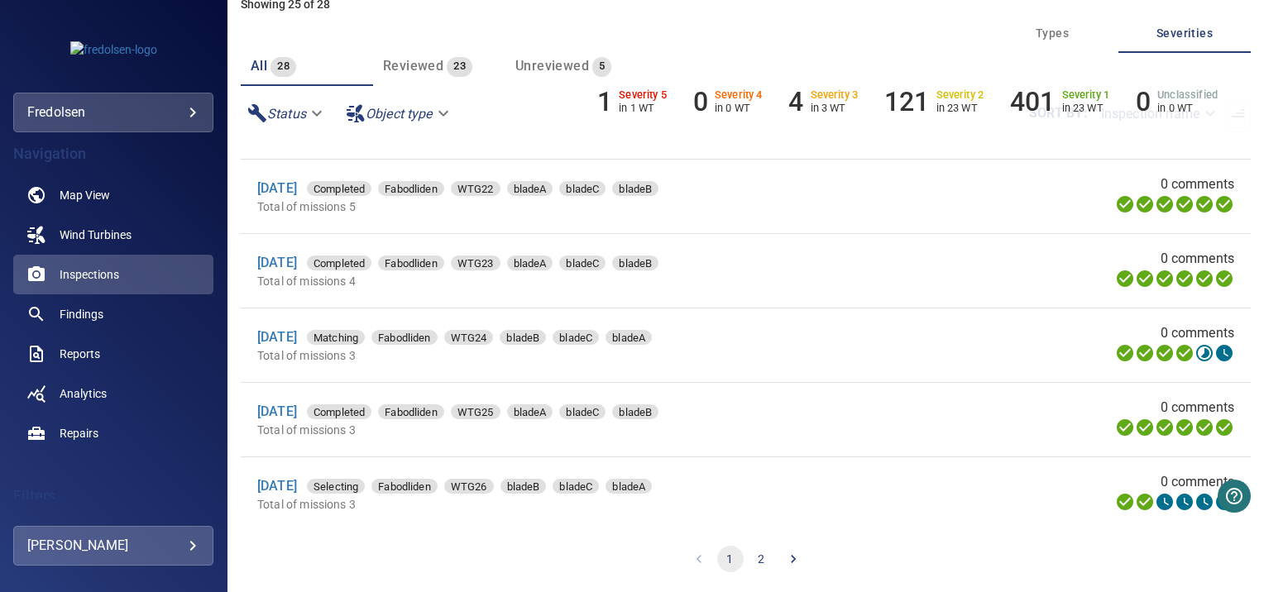
click at [755, 558] on button "2" at bounding box center [762, 559] width 26 height 26
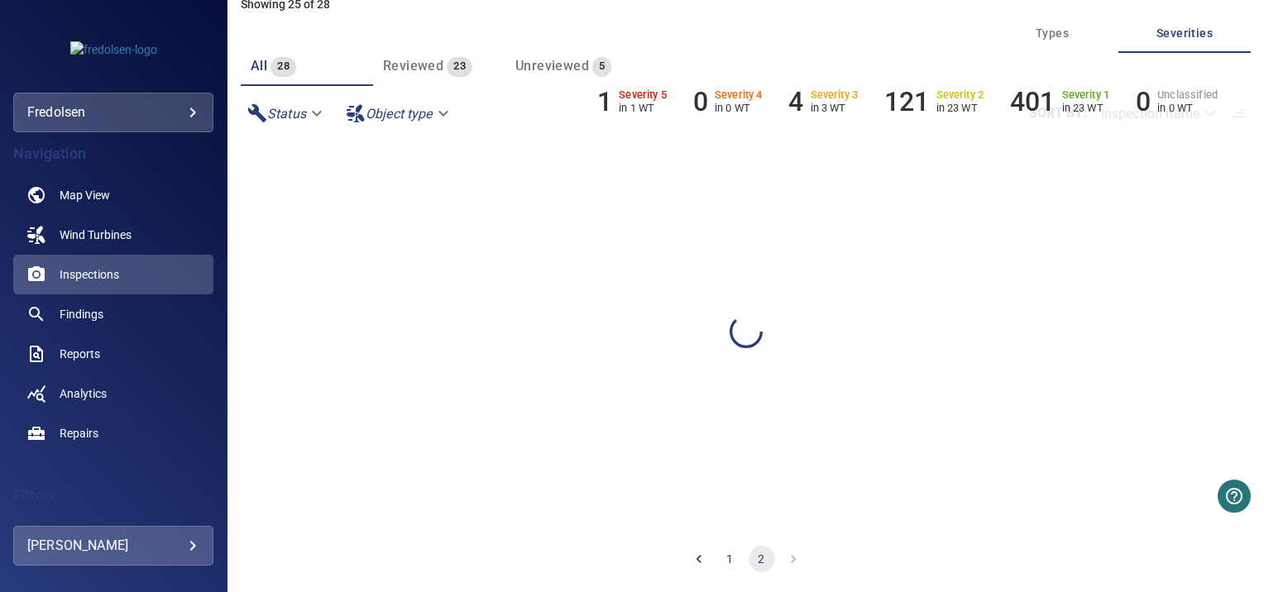
scroll to position [0, 0]
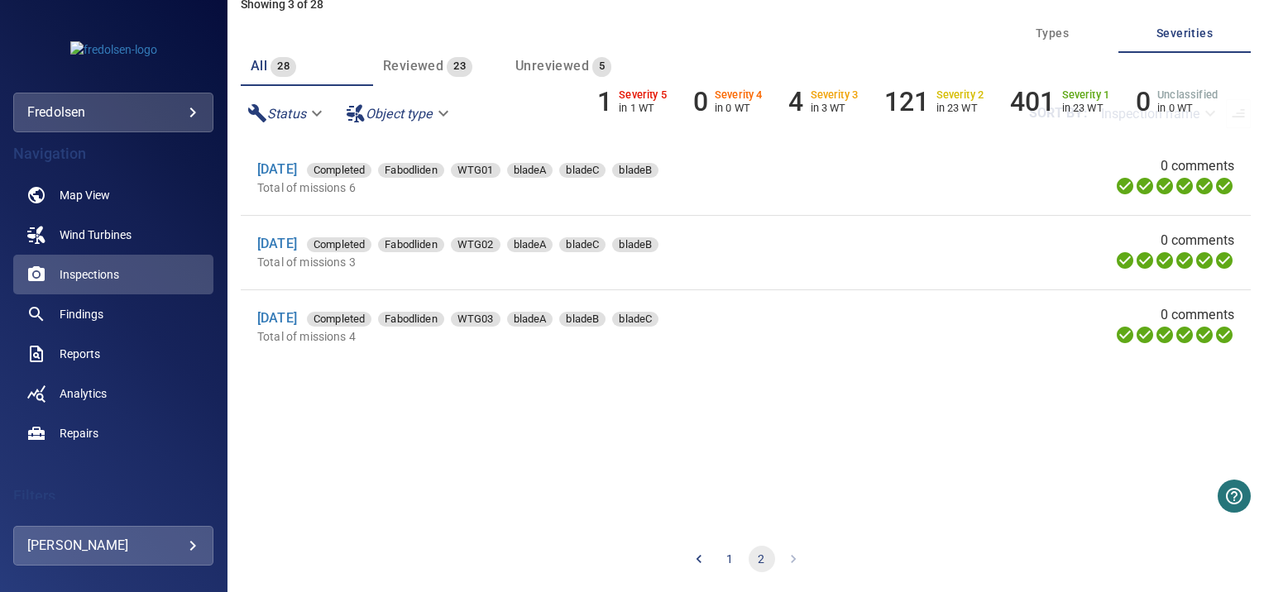
click at [725, 562] on button "1" at bounding box center [730, 559] width 26 height 26
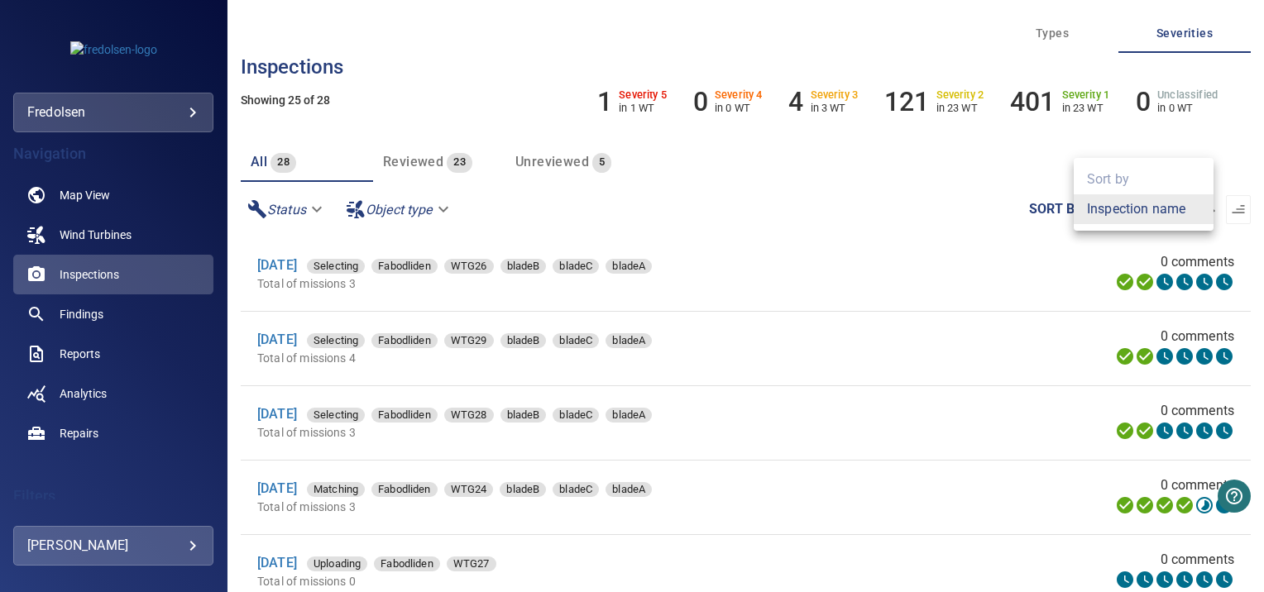
click at [1118, 213] on body "**********" at bounding box center [632, 296] width 1264 height 592
click at [979, 218] on div at bounding box center [632, 296] width 1264 height 592
click at [1230, 215] on icon "button" at bounding box center [1238, 209] width 17 height 17
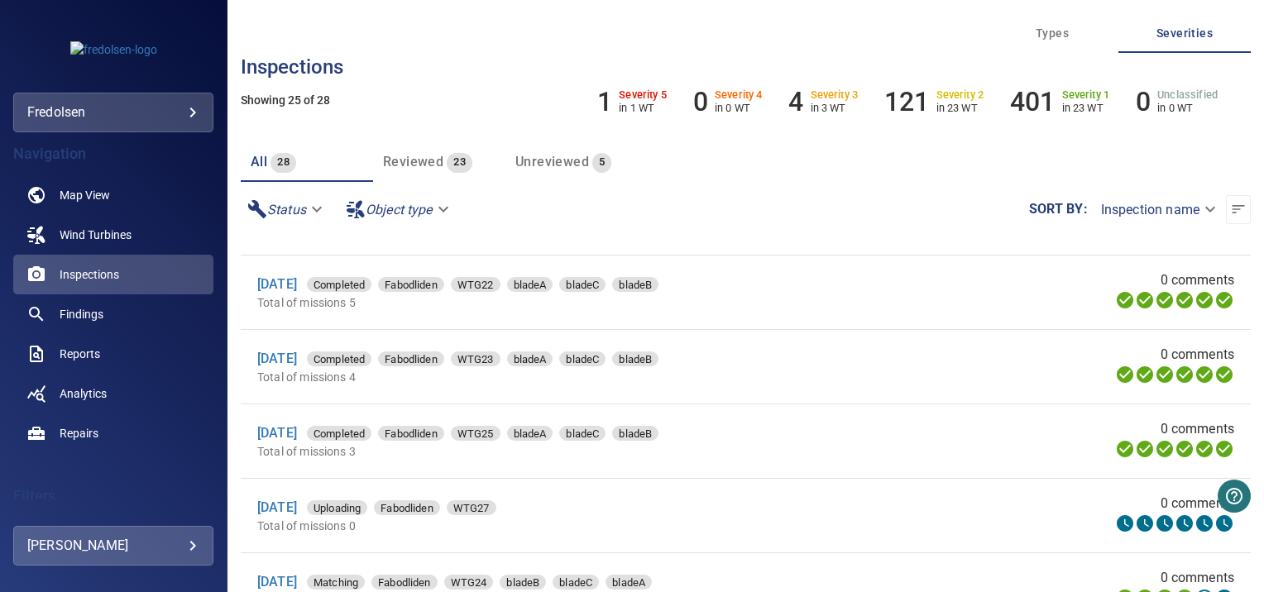
scroll to position [96, 0]
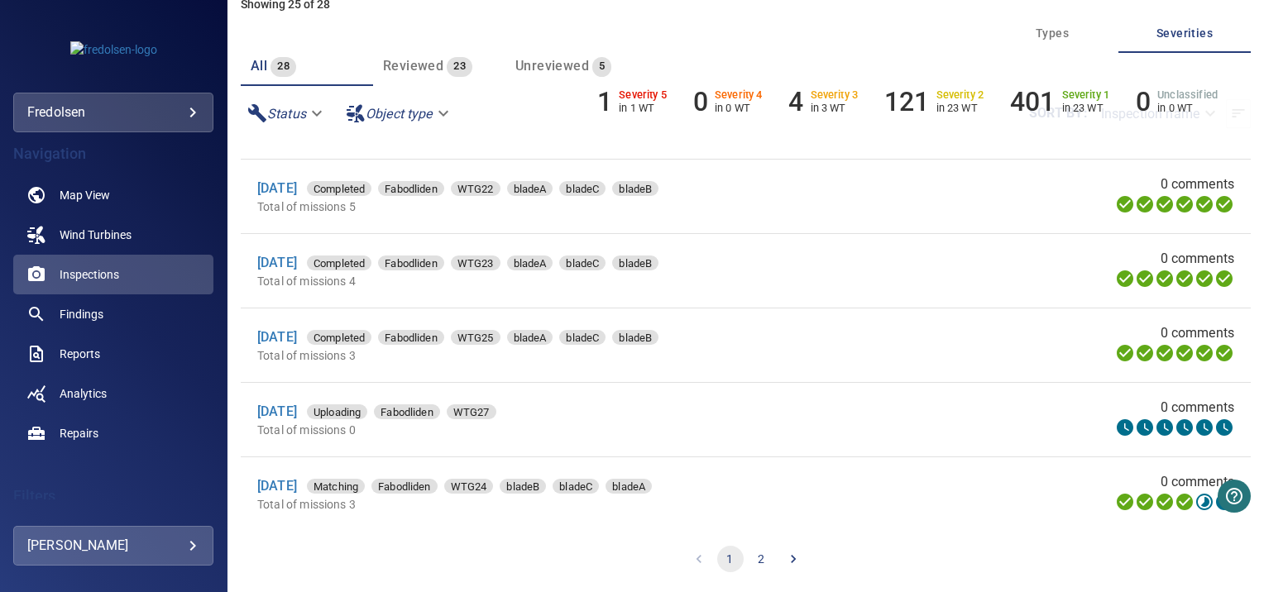
click at [758, 556] on button "2" at bounding box center [762, 559] width 26 height 26
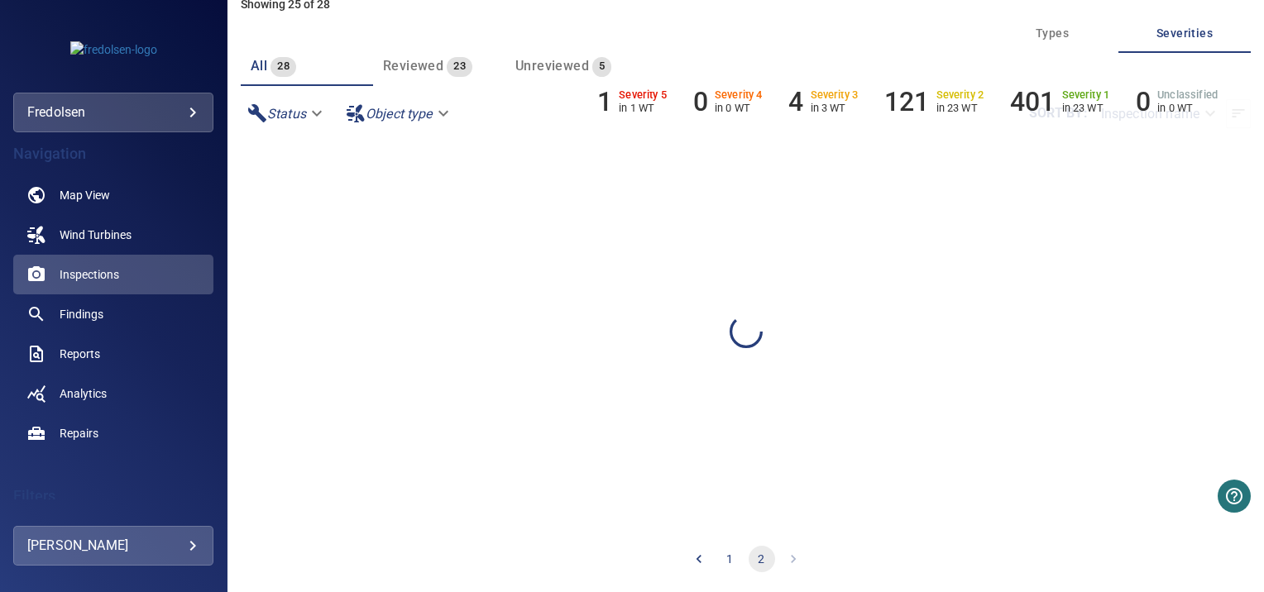
scroll to position [0, 0]
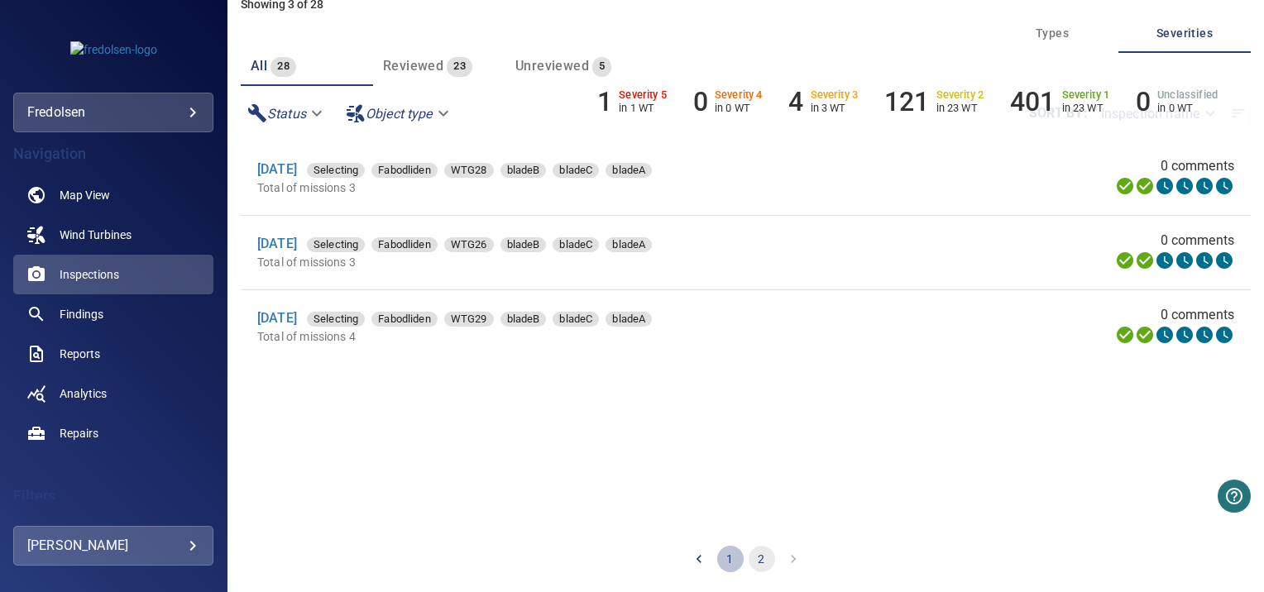
click at [727, 558] on button "1" at bounding box center [730, 559] width 26 height 26
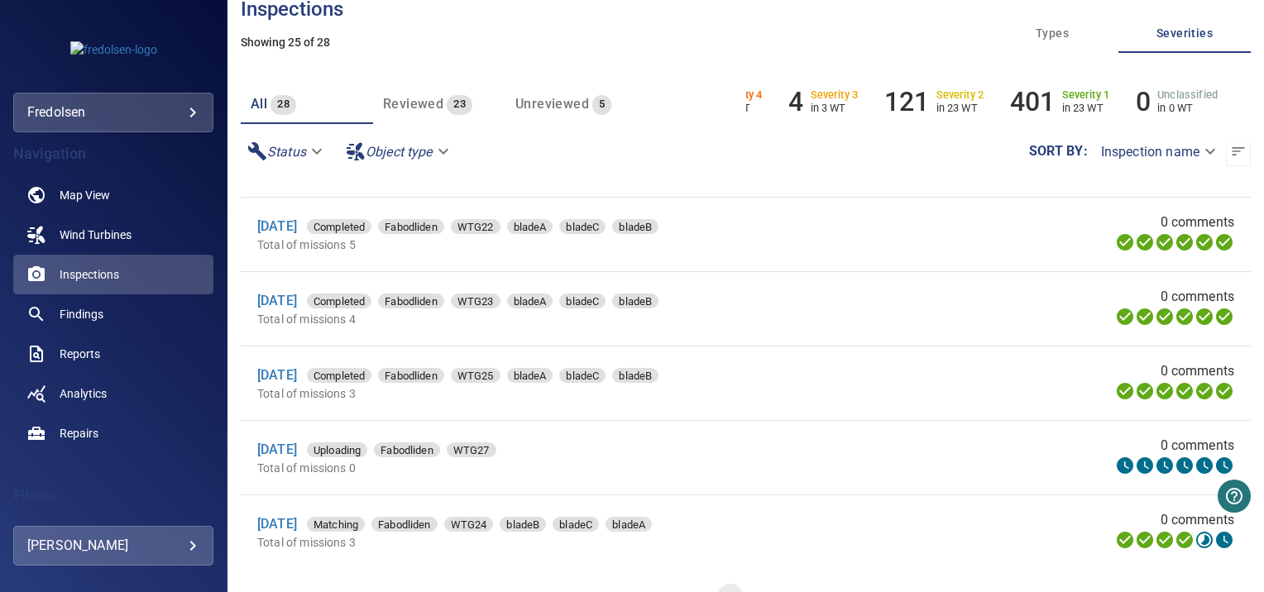
scroll to position [96, 0]
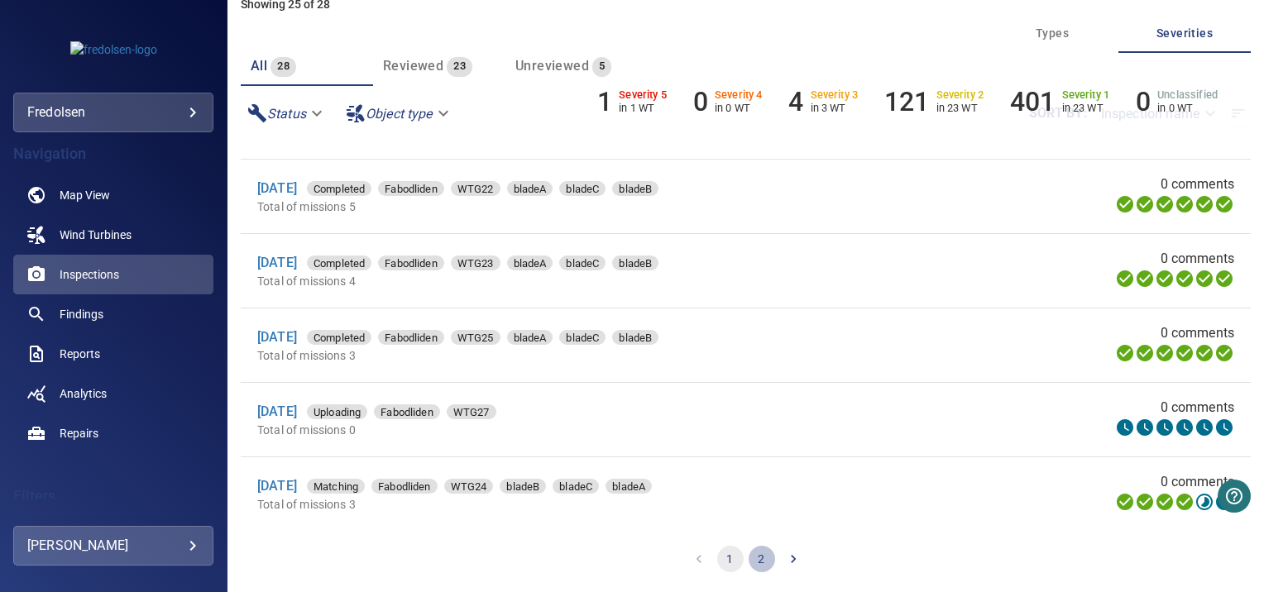
click at [752, 563] on button "2" at bounding box center [762, 559] width 26 height 26
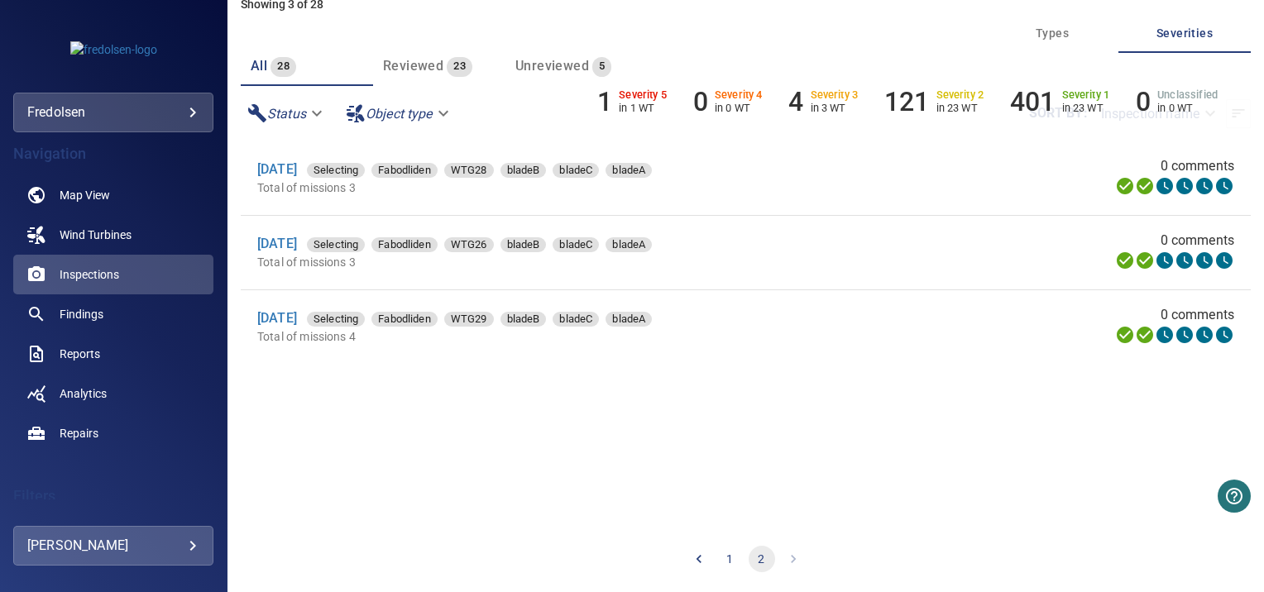
click at [721, 555] on button "1" at bounding box center [730, 559] width 26 height 26
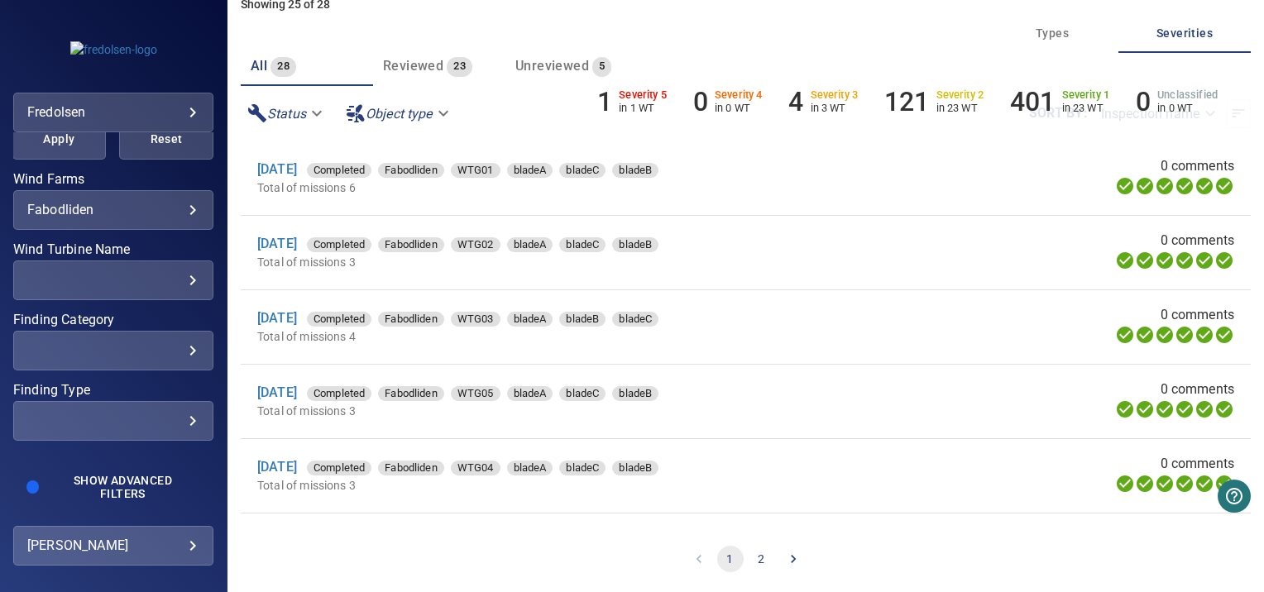
scroll to position [401, 0]
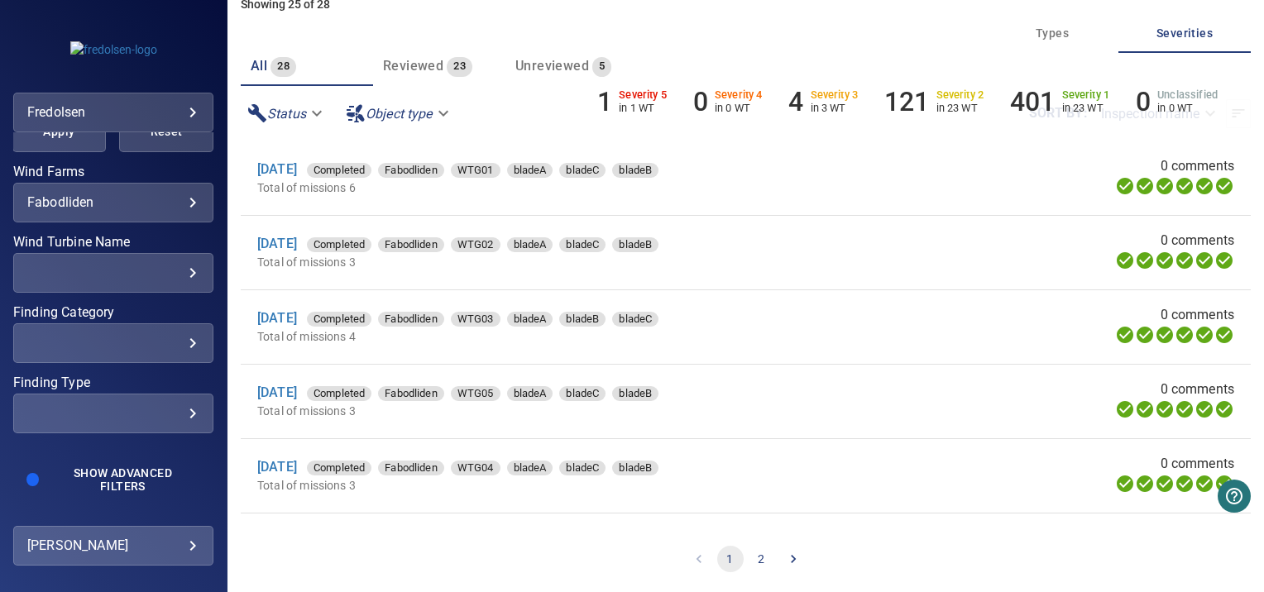
click at [136, 273] on div "​" at bounding box center [113, 273] width 172 height 16
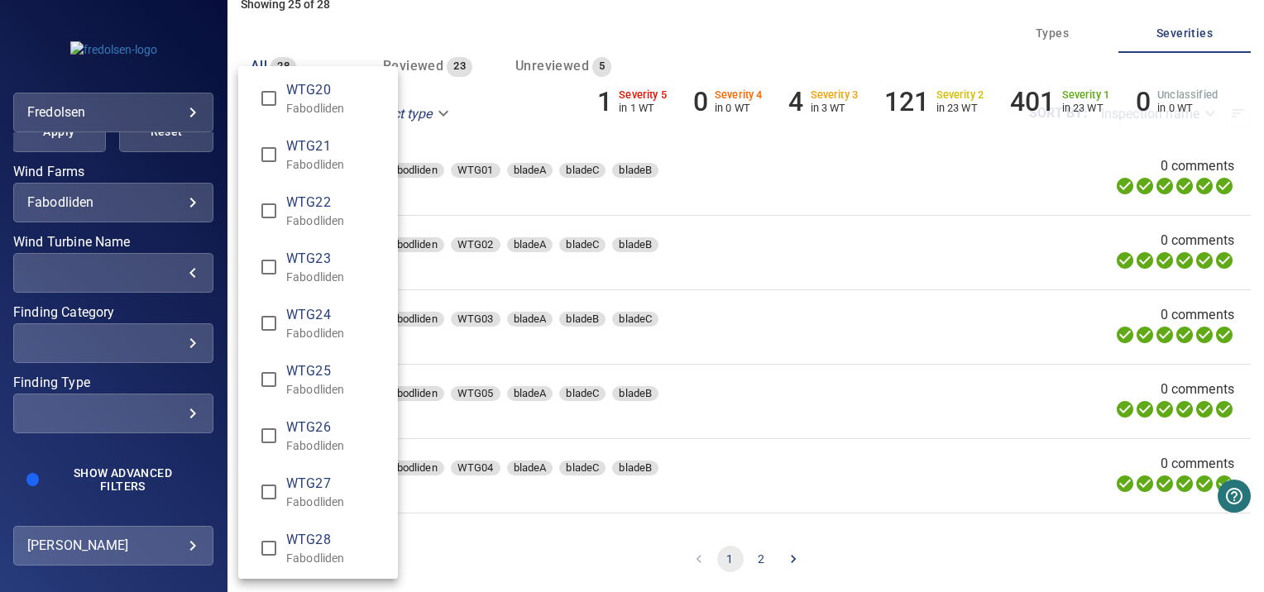
scroll to position [1075, 0]
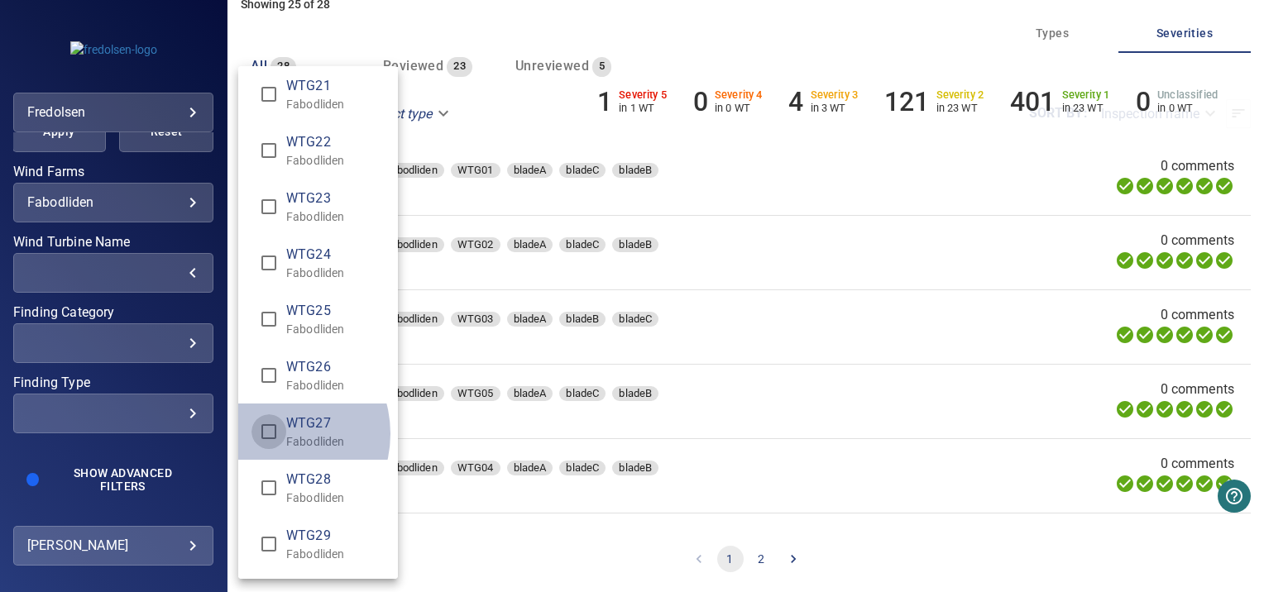
type input "**********"
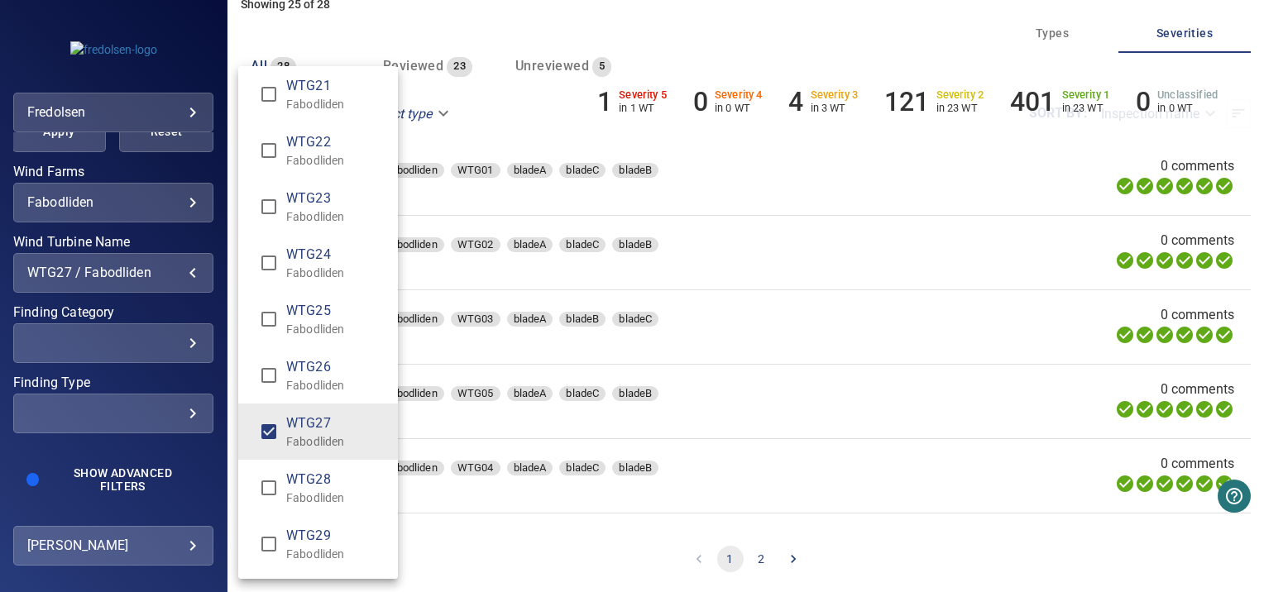
click at [122, 162] on div "Wind Turbine Name" at bounding box center [632, 296] width 1264 height 592
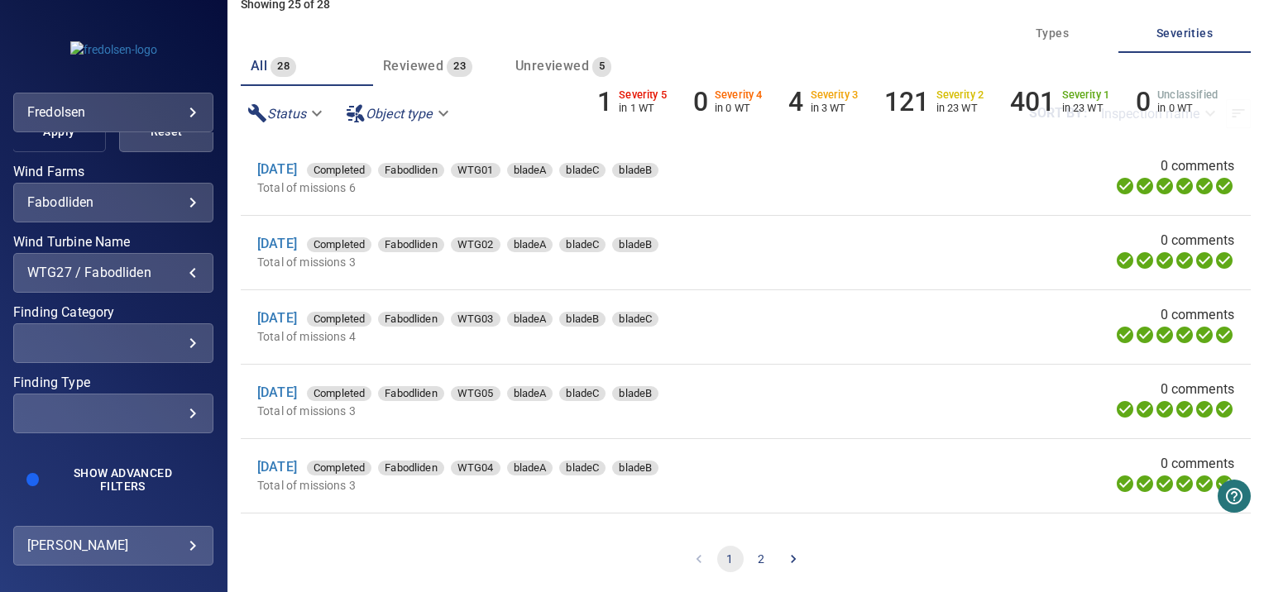
click at [39, 136] on span "Apply" at bounding box center [59, 132] width 53 height 21
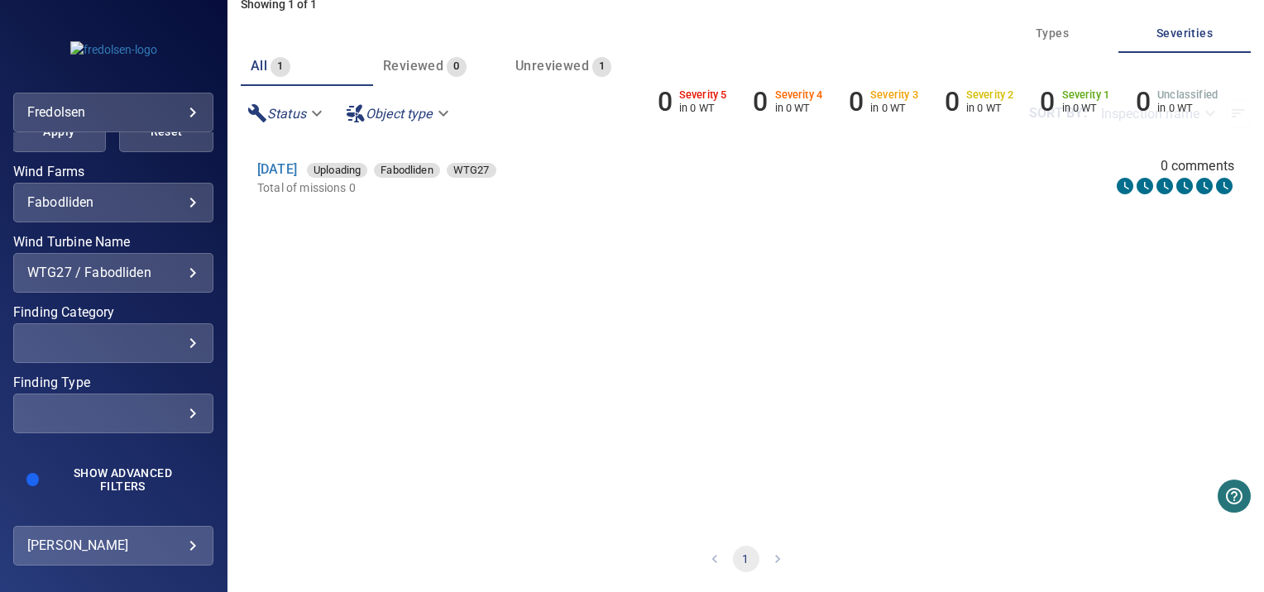
click at [493, 361] on section "[DATE] Uploading Fabodliden WTG27 Total of missions 0 0 comments" at bounding box center [746, 333] width 1010 height 385
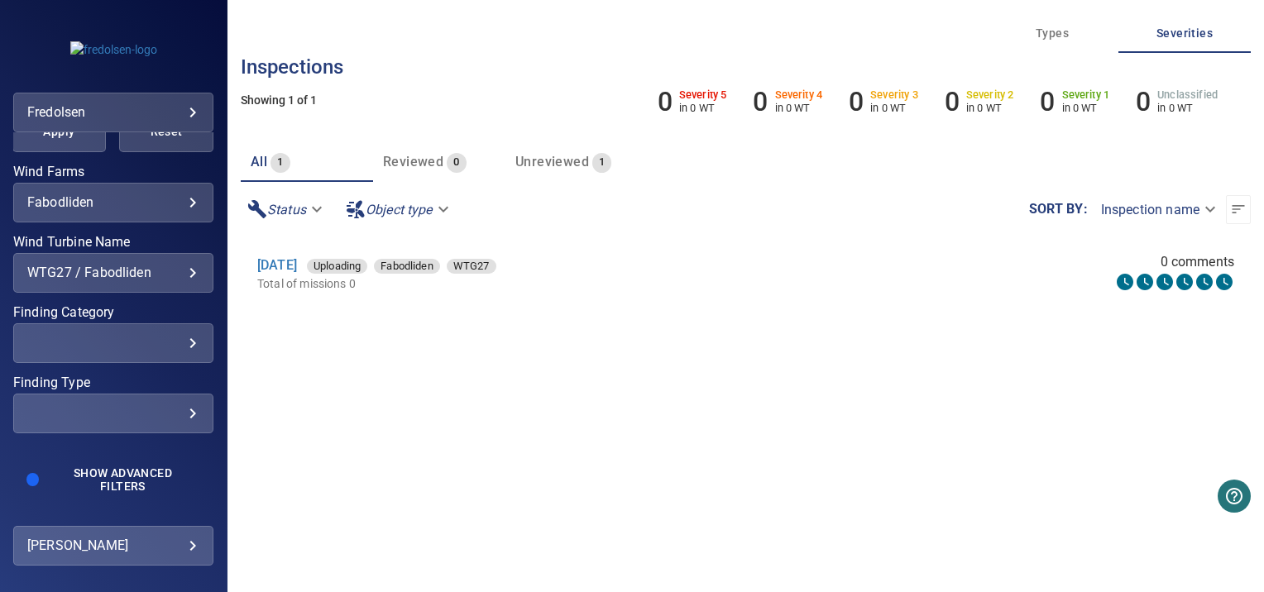
click at [384, 361] on section "[DATE] Uploading Fabodliden WTG27 Total of missions 0 0 comments" at bounding box center [746, 429] width 1010 height 385
click at [297, 268] on link "[DATE]" at bounding box center [277, 265] width 40 height 16
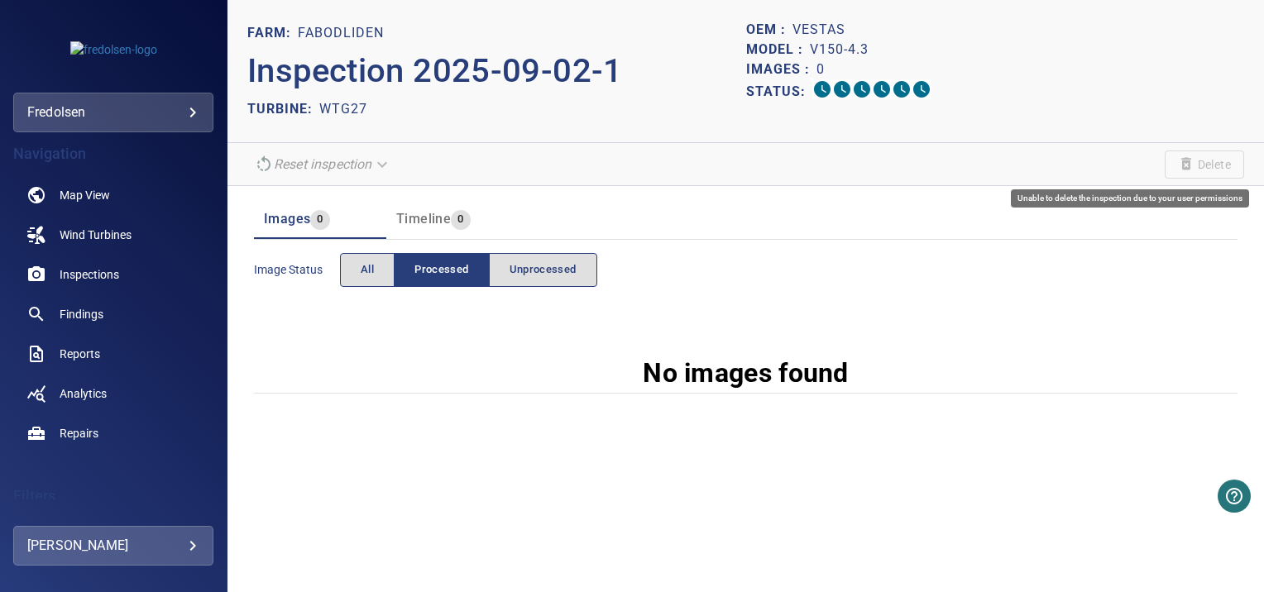
click at [1180, 165] on span "Delete" at bounding box center [1204, 165] width 79 height 28
